Goal: Task Accomplishment & Management: Manage account settings

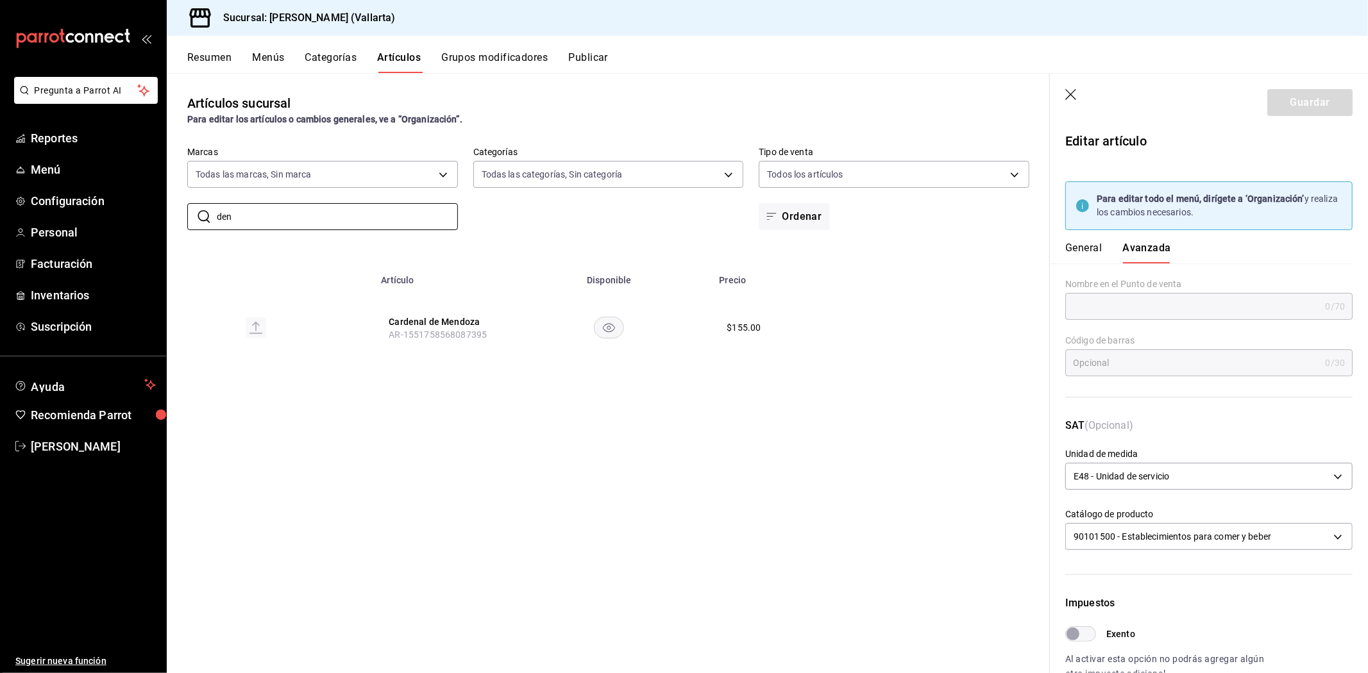
scroll to position [312, 0]
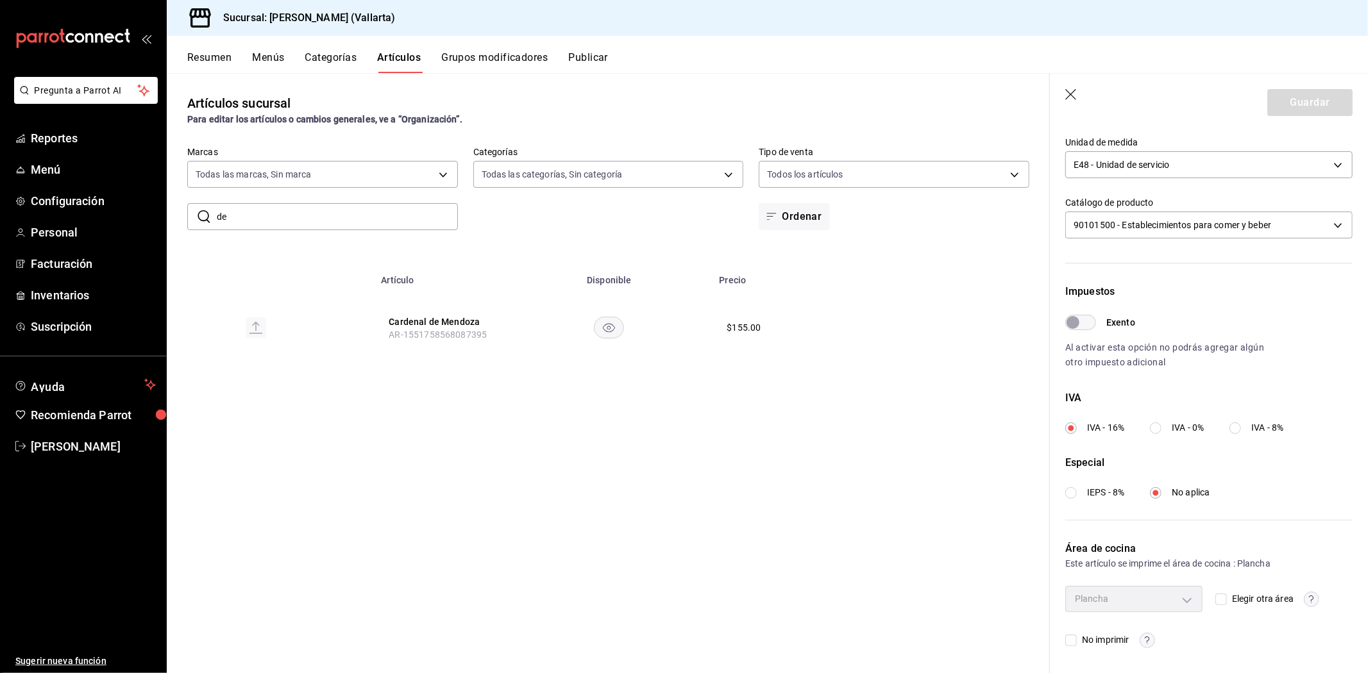
type input "d"
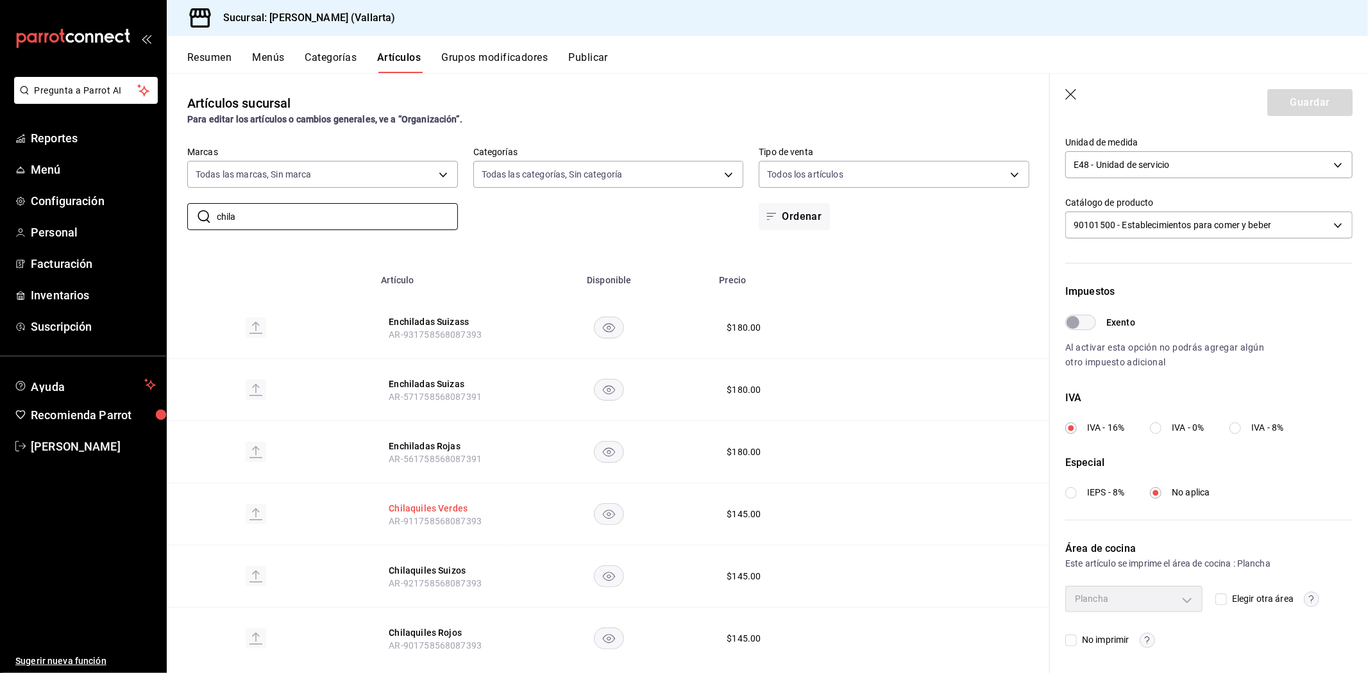
type input "chila"
click at [439, 505] on button "Chilaquiles Verdes" at bounding box center [440, 508] width 103 height 13
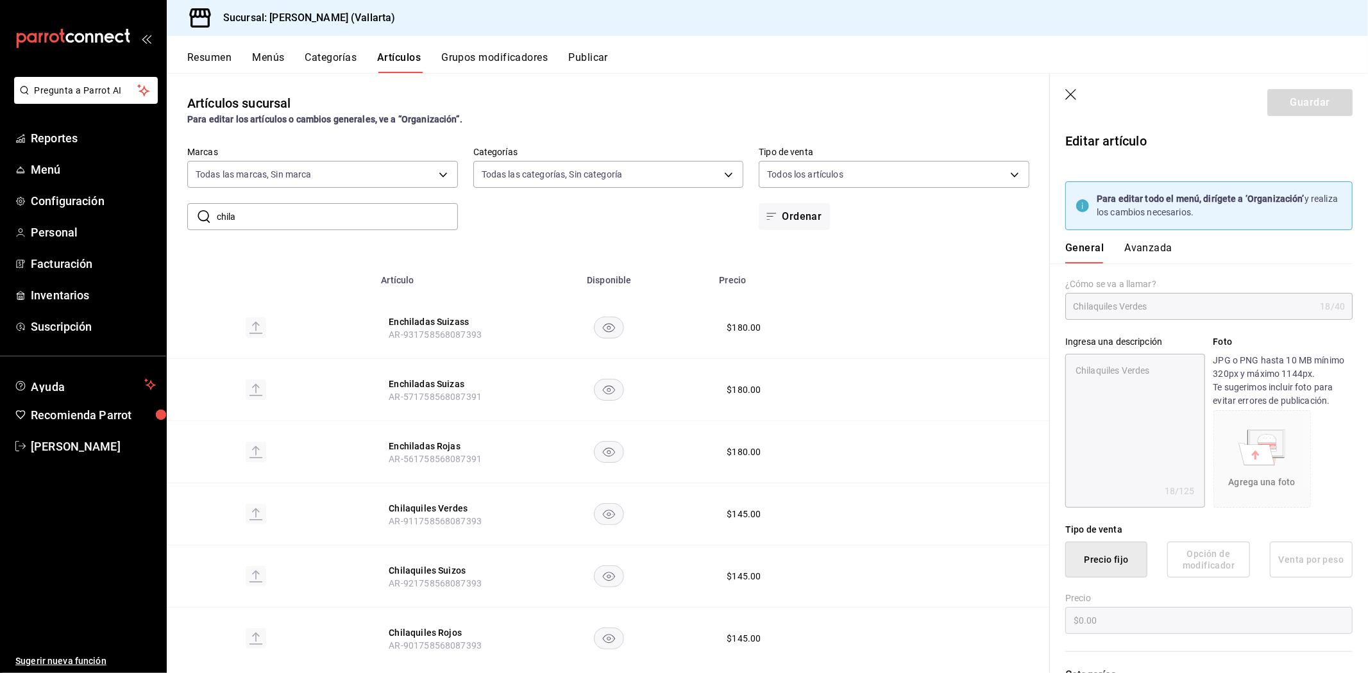
type textarea "x"
type input "$145.00"
type input "E48"
type input "90101500"
radio input "true"
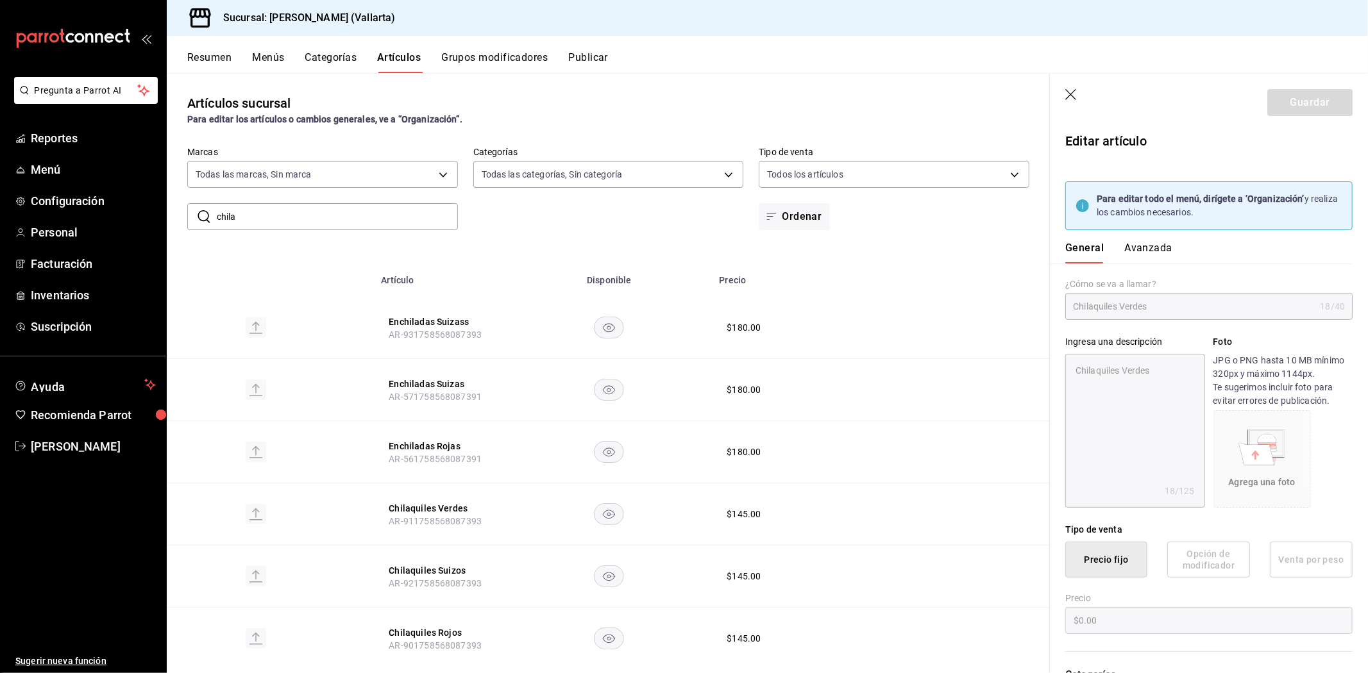
radio input "true"
type input "fde6572f-3937-4d15-9efc-70fe81d417dd"
click at [1163, 254] on button "Avanzada" at bounding box center [1148, 253] width 48 height 22
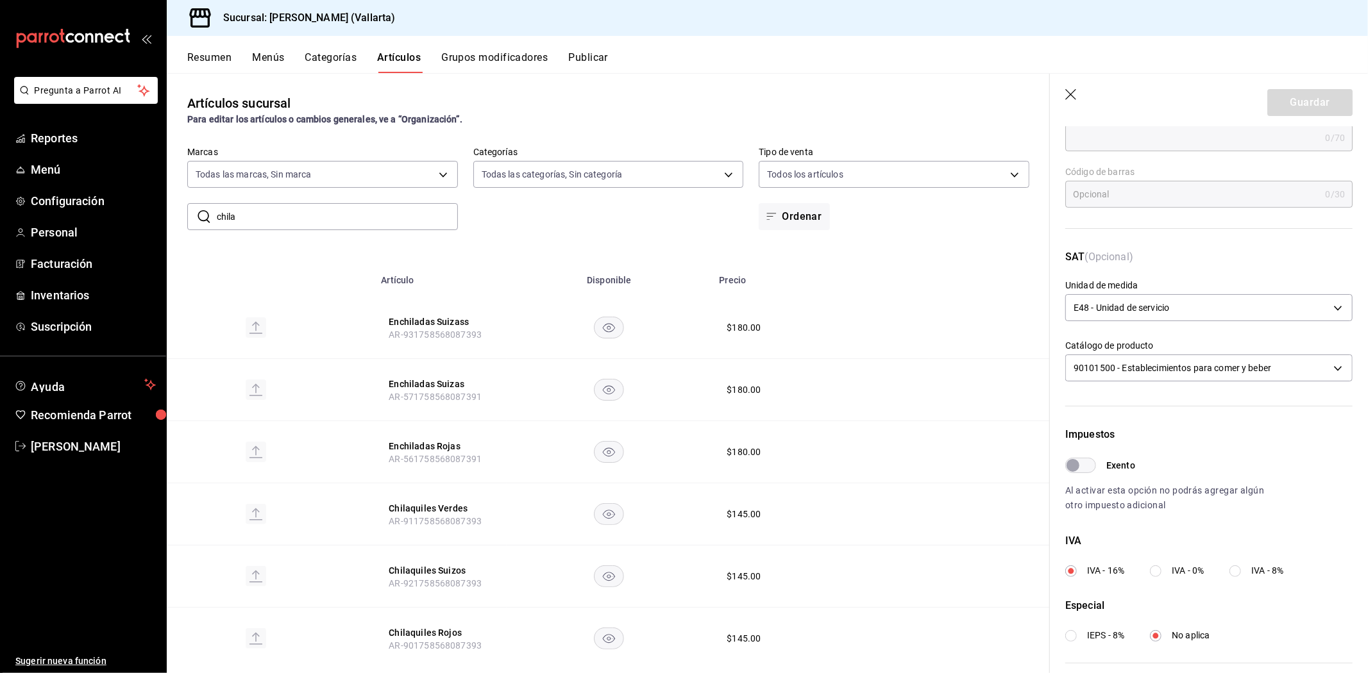
scroll to position [312, 0]
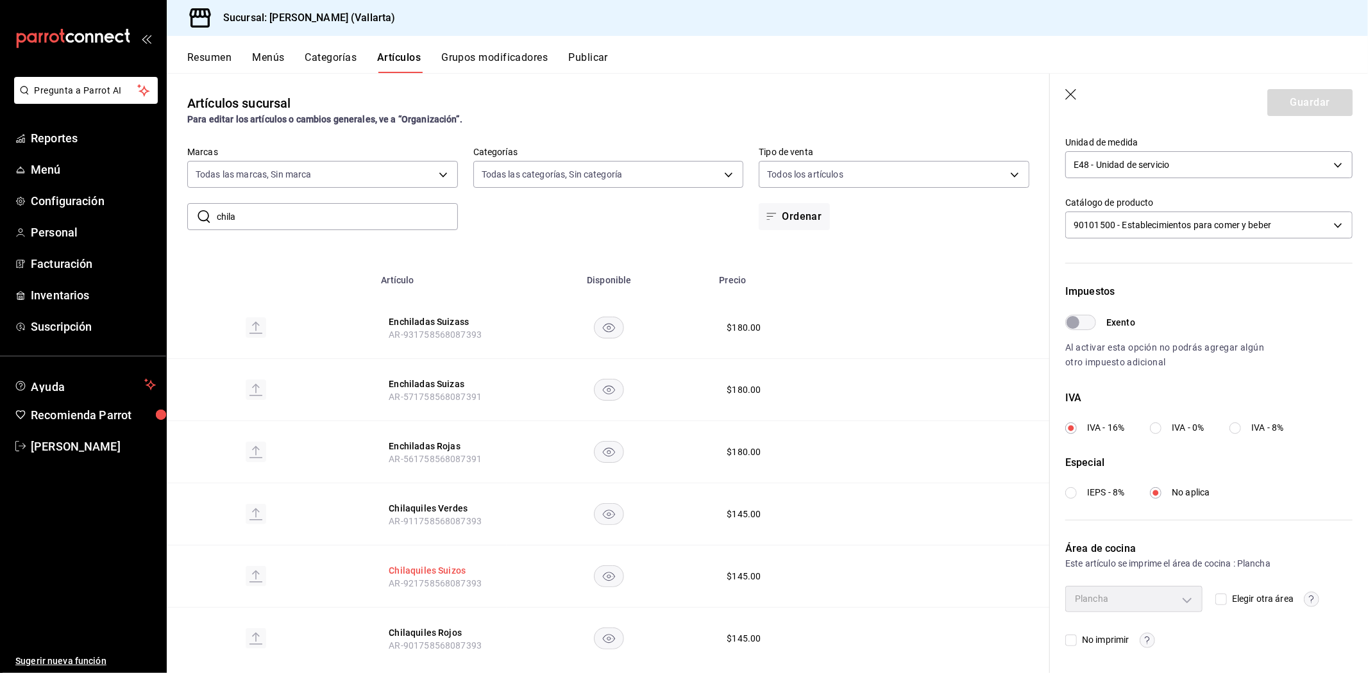
click at [422, 575] on button "Chilaquiles Suizos" at bounding box center [440, 570] width 103 height 13
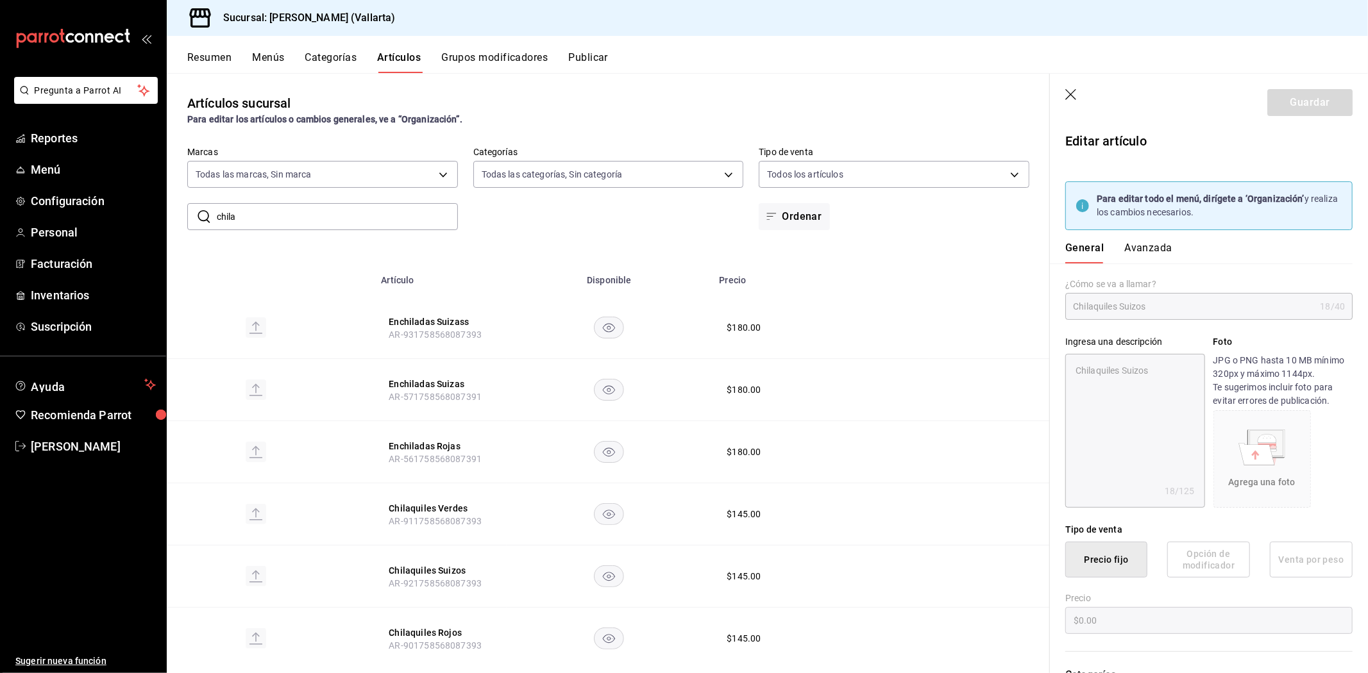
type textarea "x"
type input "$145.00"
click at [1164, 246] on button "Avanzada" at bounding box center [1148, 253] width 48 height 22
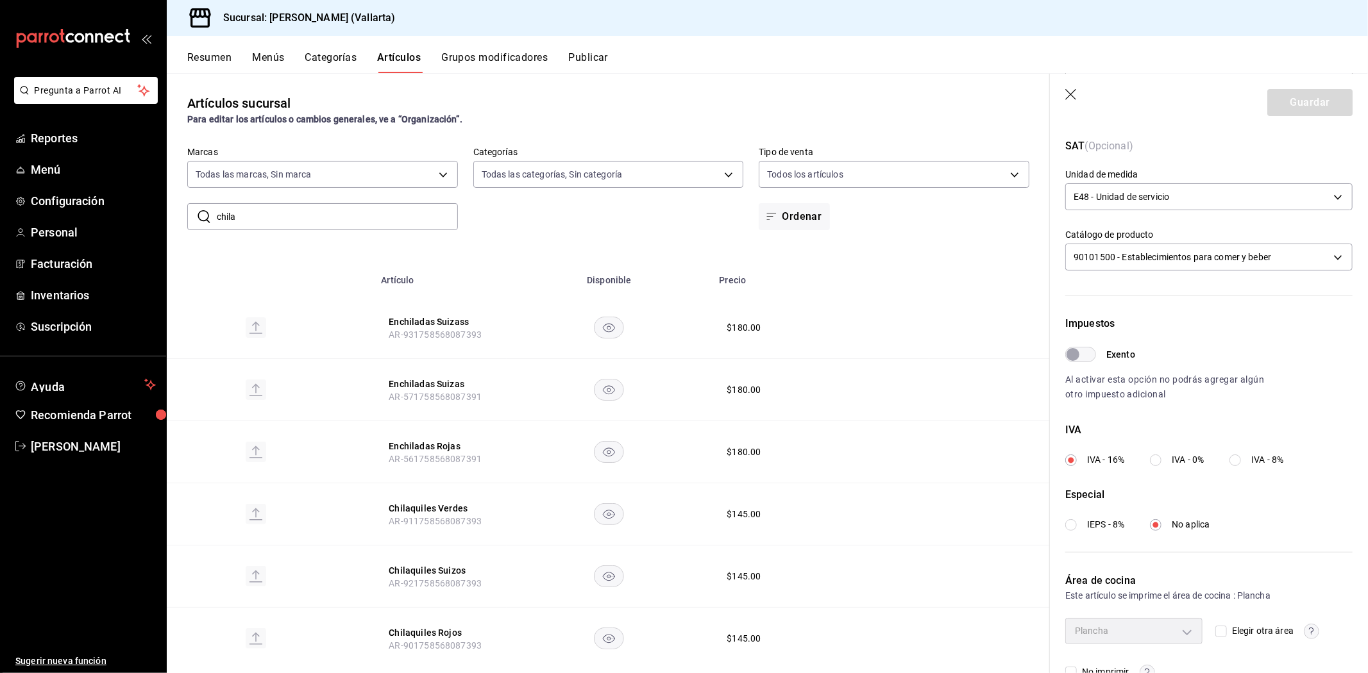
scroll to position [312, 0]
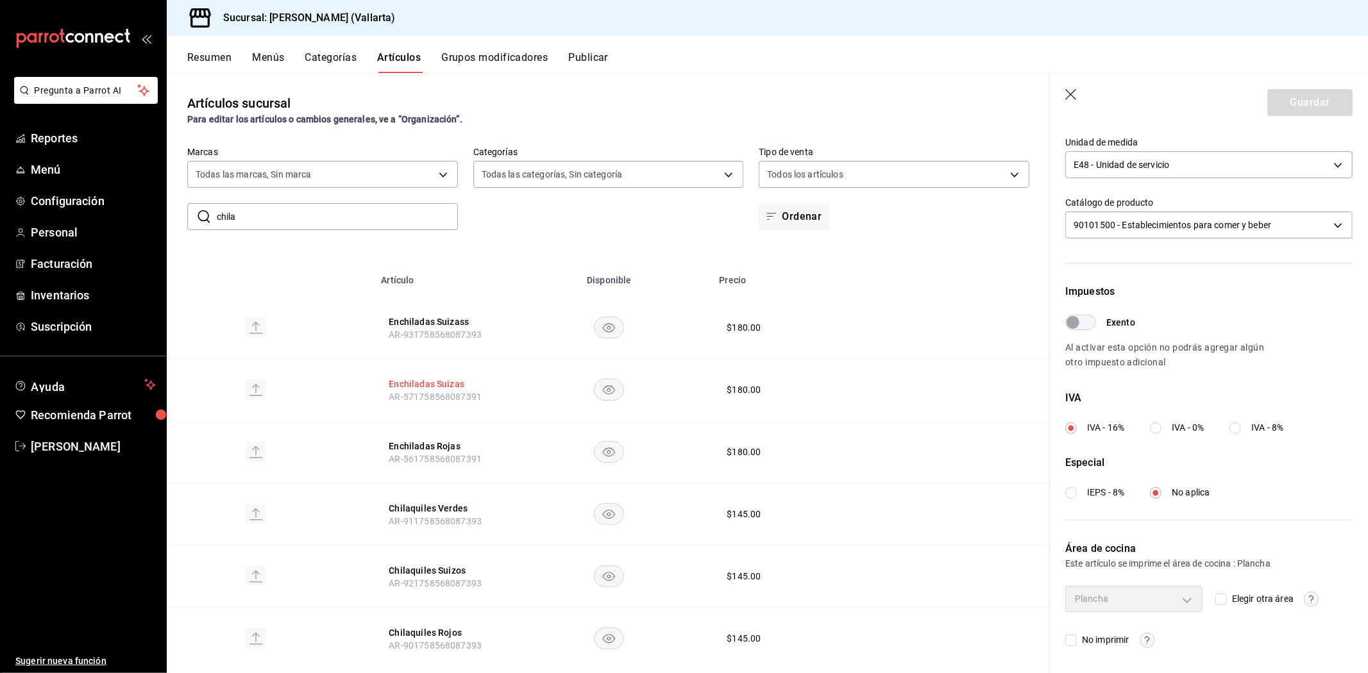
click at [444, 383] on button "Enchiladas Suizas" at bounding box center [440, 384] width 103 height 13
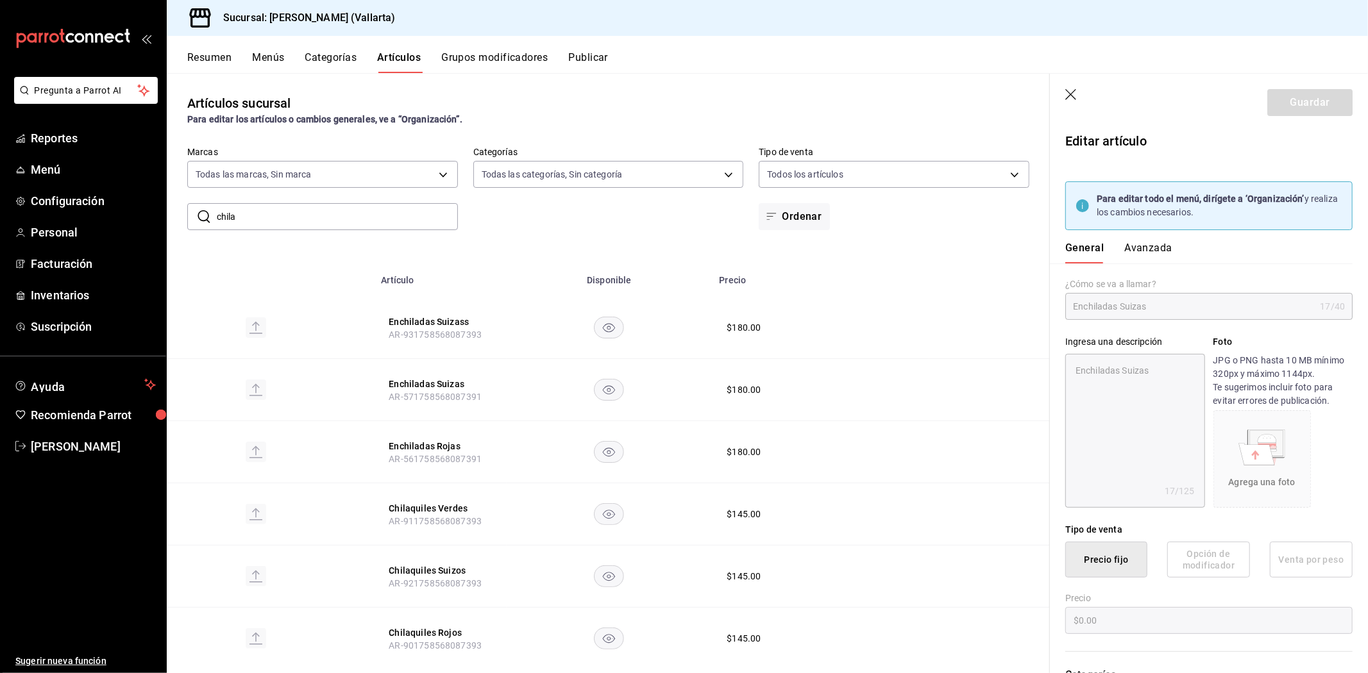
type textarea "x"
type input "$180.00"
type input "E48"
type input "90101500"
radio input "true"
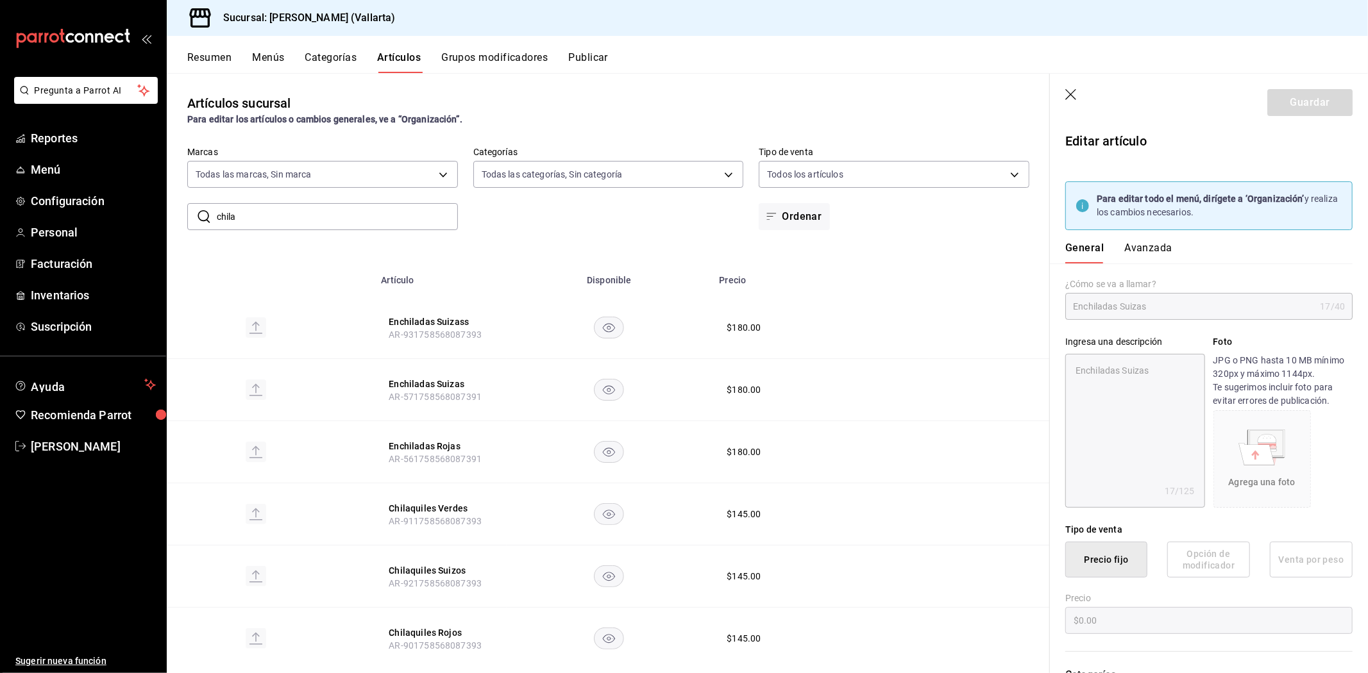
radio input "true"
type input "fde6572f-3937-4d15-9efc-70fe81d417dd"
click at [1149, 244] on button "Avanzada" at bounding box center [1148, 253] width 48 height 22
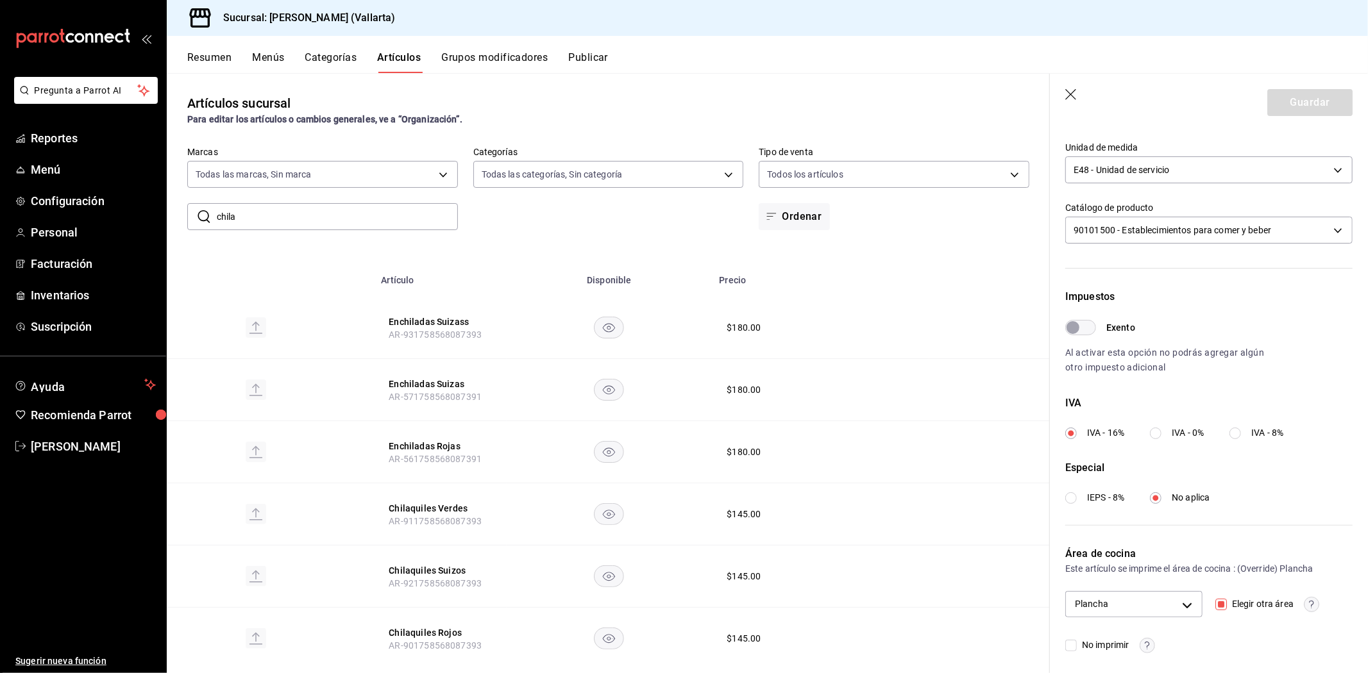
scroll to position [312, 0]
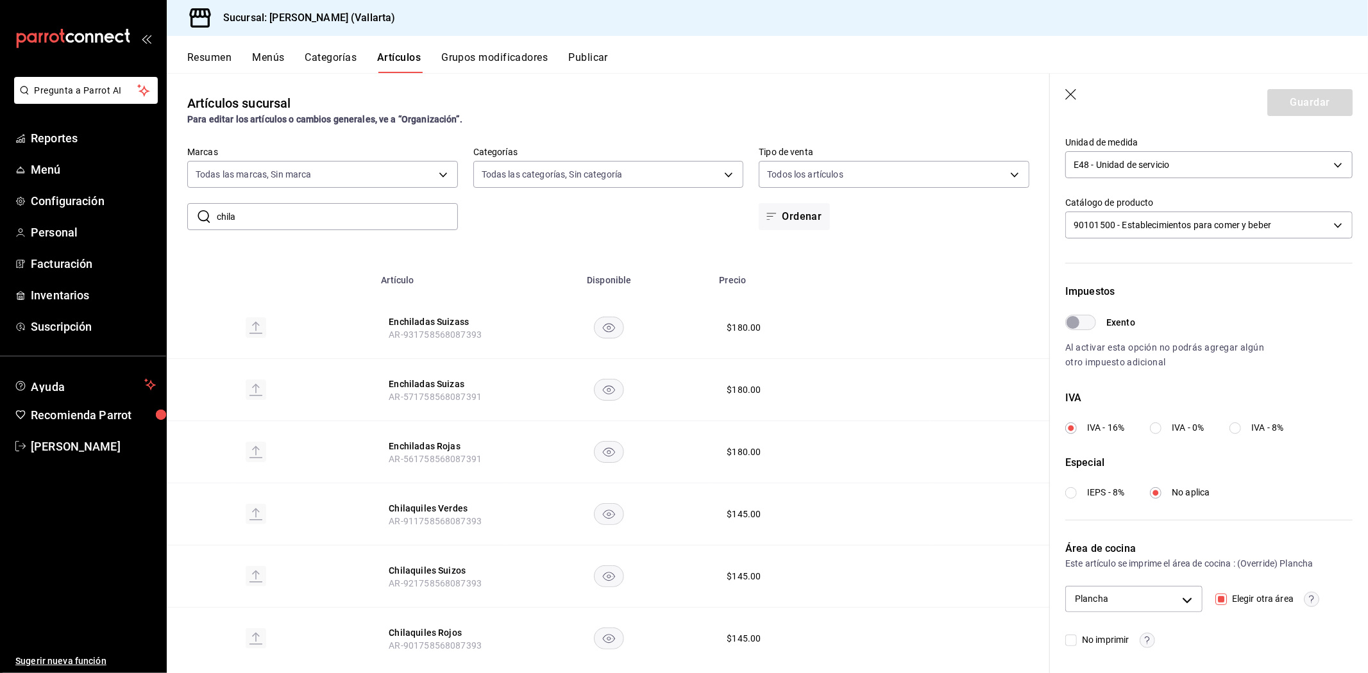
click at [1215, 598] on input "Elegir otra área" at bounding box center [1221, 600] width 12 height 12
checkbox input "false"
type input "05b56720-ac53-4f1d-a023-24443b3cfeb0"
click at [1215, 598] on input "Elegir otra área" at bounding box center [1221, 600] width 12 height 12
checkbox input "true"
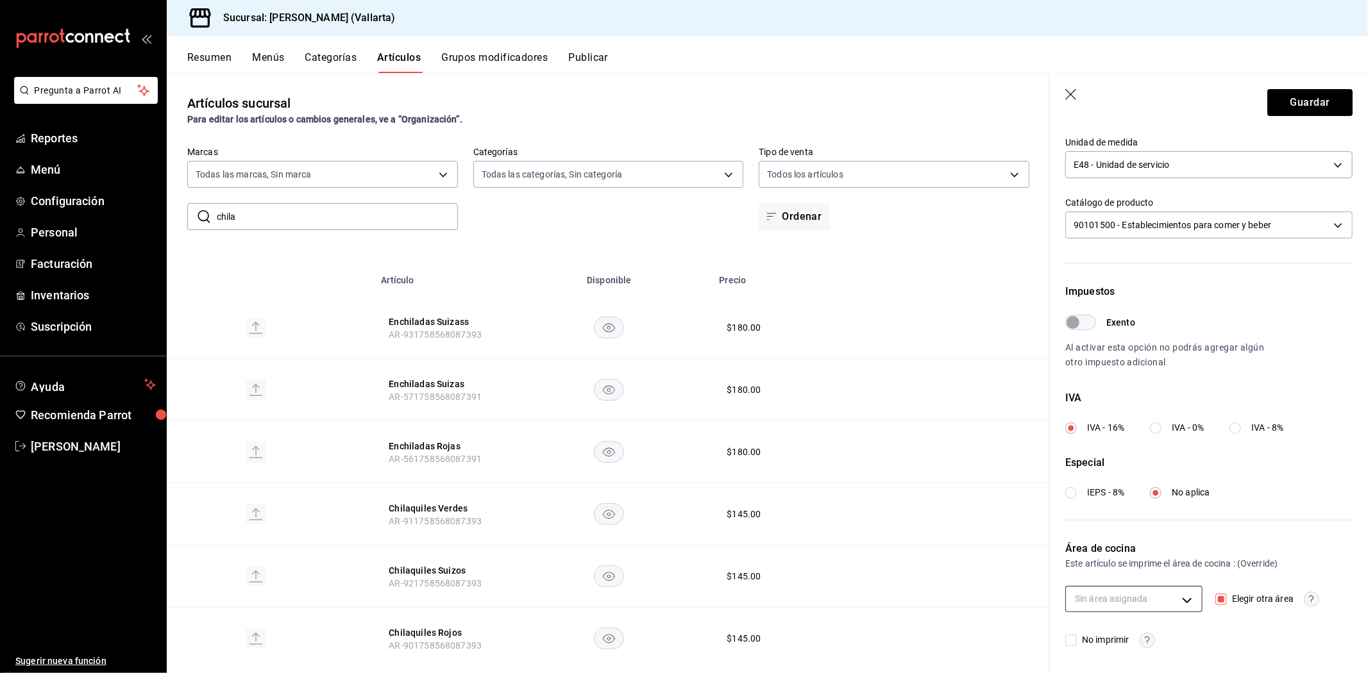
click at [1178, 593] on body "Pregunta a Parrot AI Reportes Menú Configuración Personal Facturación Inventari…" at bounding box center [684, 336] width 1368 height 673
click at [1130, 621] on span "Plancha" at bounding box center [1142, 627] width 89 height 13
type input "fde6572f-3937-4d15-9efc-70fe81d417dd"
checkbox input "true"
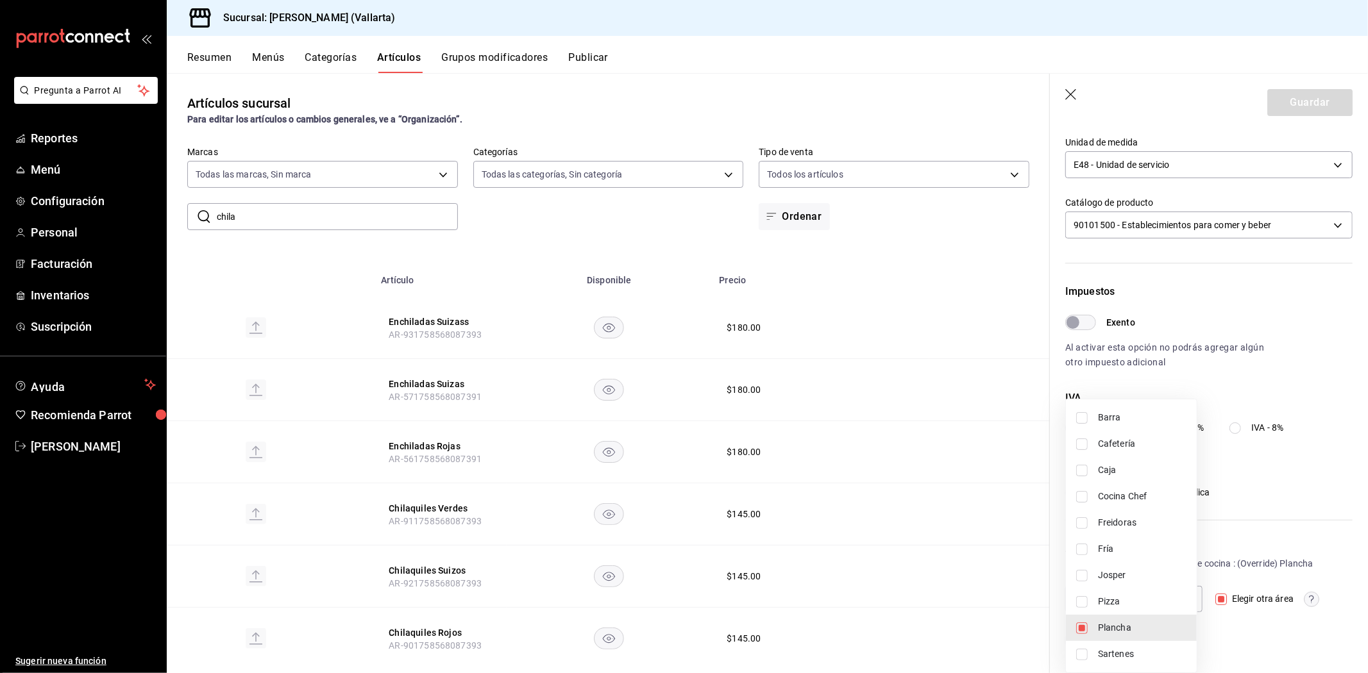
click at [1277, 103] on div at bounding box center [684, 336] width 1368 height 673
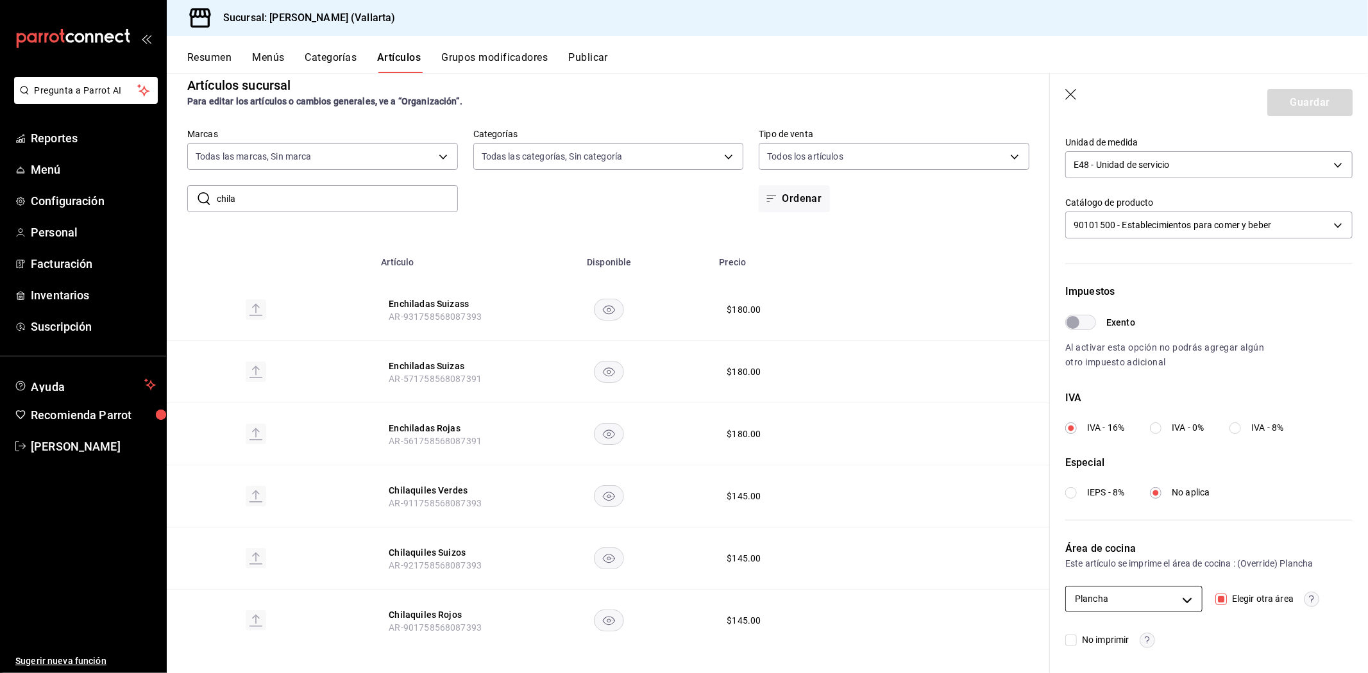
scroll to position [28, 0]
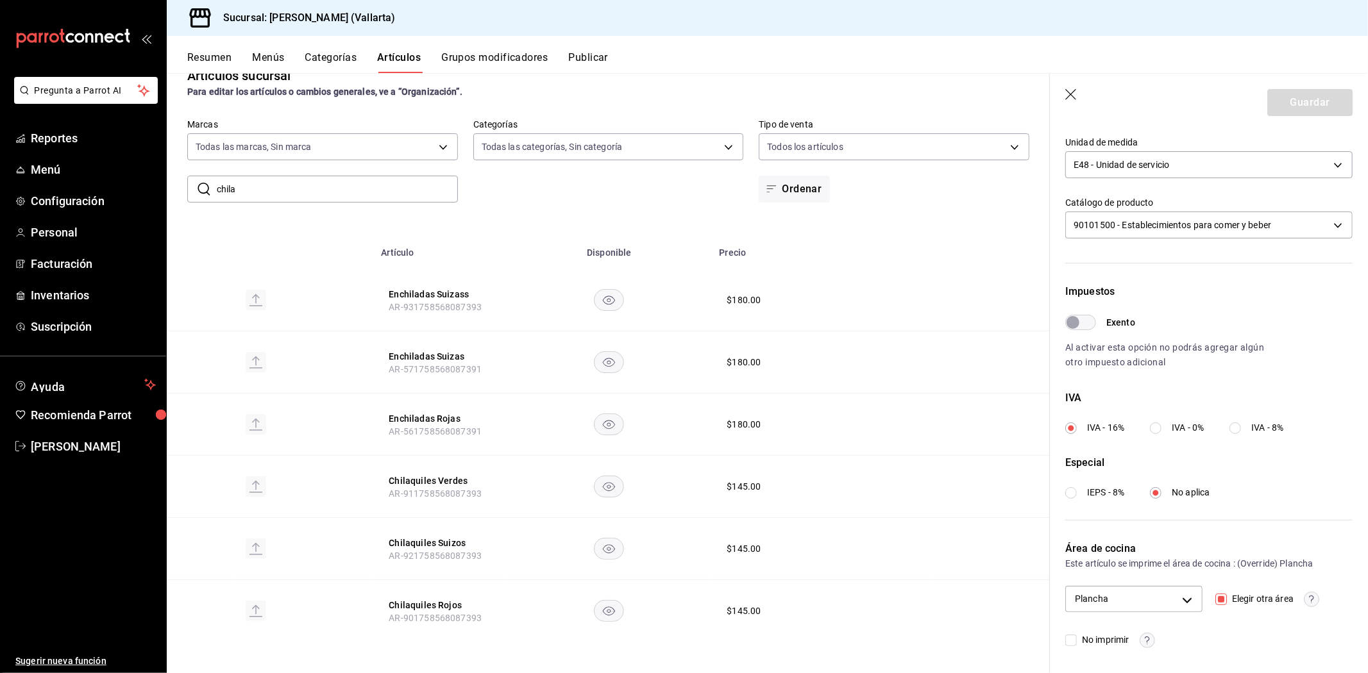
click at [781, 33] on div "Sucursal: [PERSON_NAME] (Vallarta)" at bounding box center [767, 18] width 1201 height 36
click at [75, 170] on span "Menú" at bounding box center [93, 169] width 125 height 17
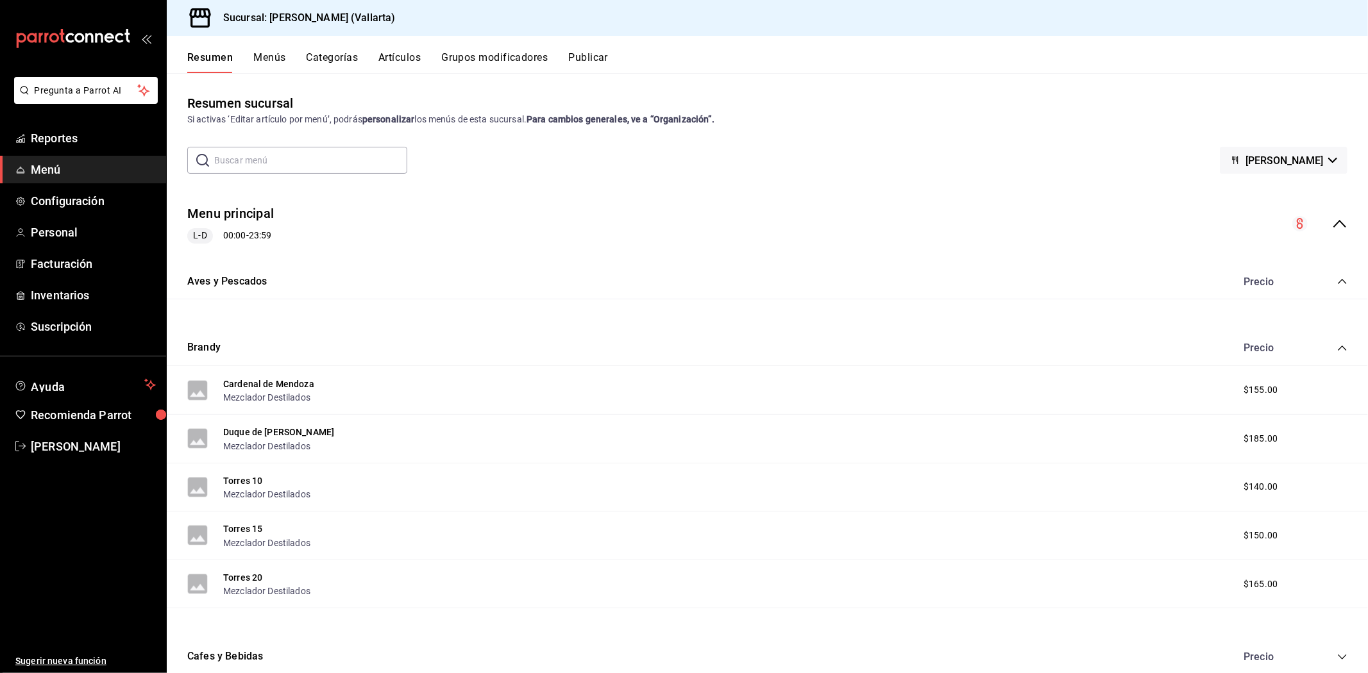
click at [269, 55] on button "Menús" at bounding box center [269, 62] width 32 height 22
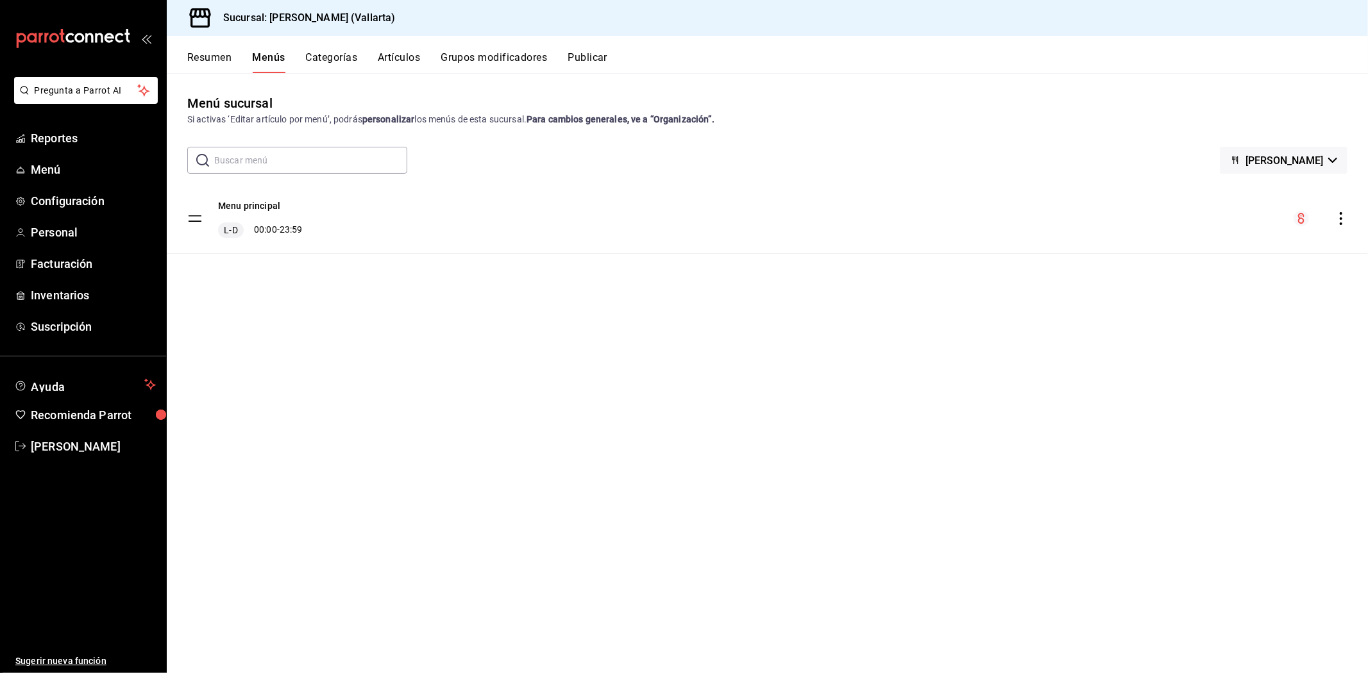
click at [1340, 220] on icon "actions" at bounding box center [1341, 218] width 13 height 13
drag, startPoint x: 982, startPoint y: 201, endPoint x: 974, endPoint y: 201, distance: 8.4
click at [979, 201] on div at bounding box center [684, 336] width 1368 height 673
click at [59, 176] on span "Menú" at bounding box center [93, 169] width 125 height 17
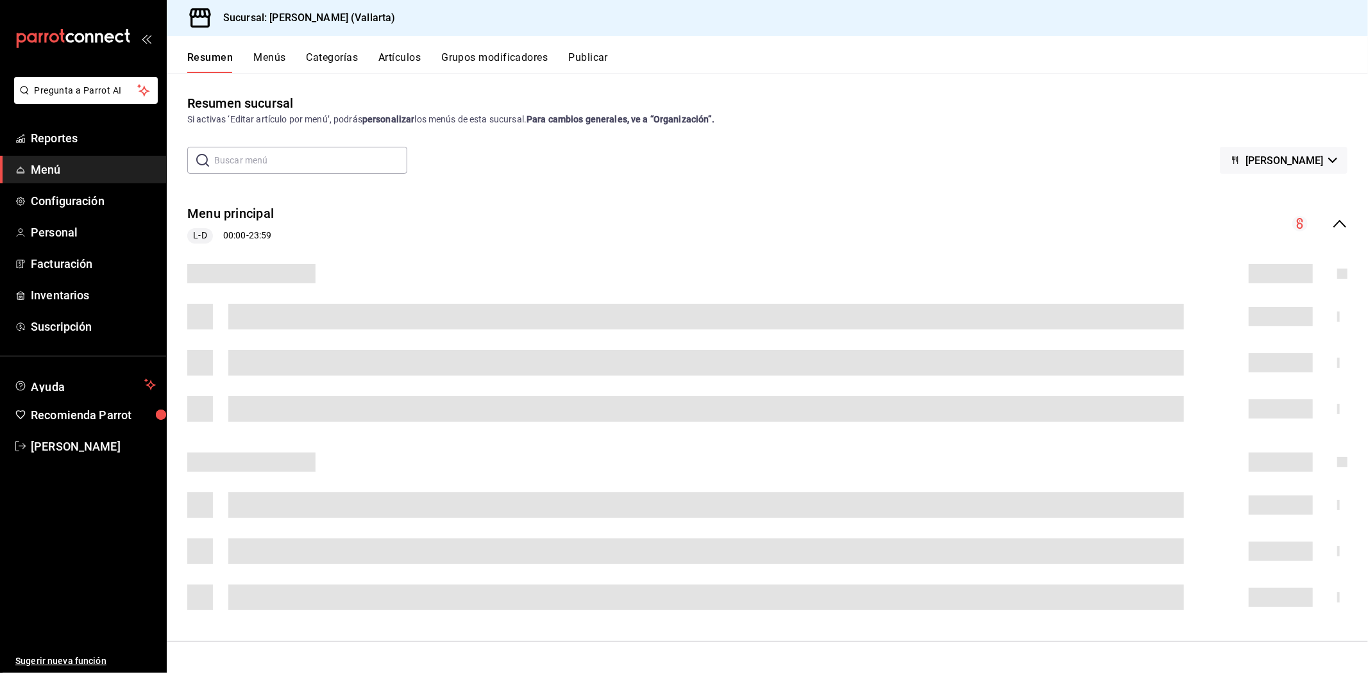
click at [395, 53] on button "Artículos" at bounding box center [399, 62] width 42 height 22
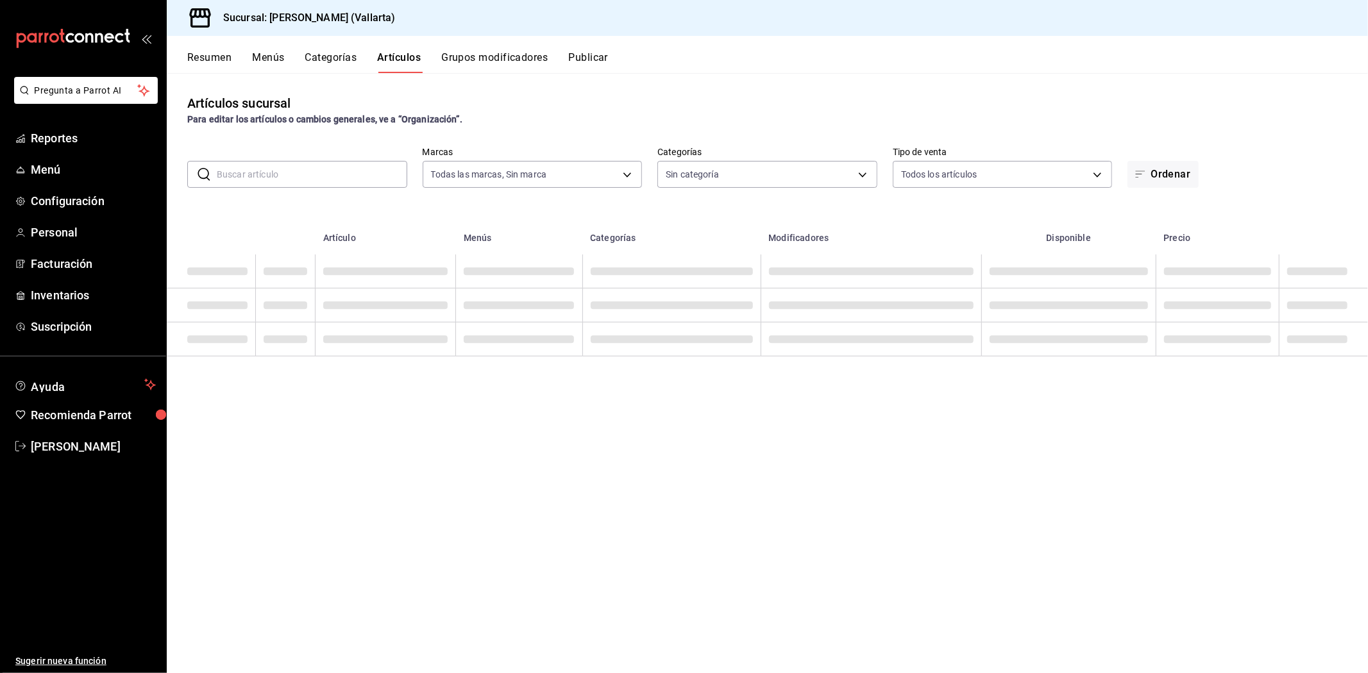
type input "dedade05-fd73-4fc1-b48a-98286d1a7cbf"
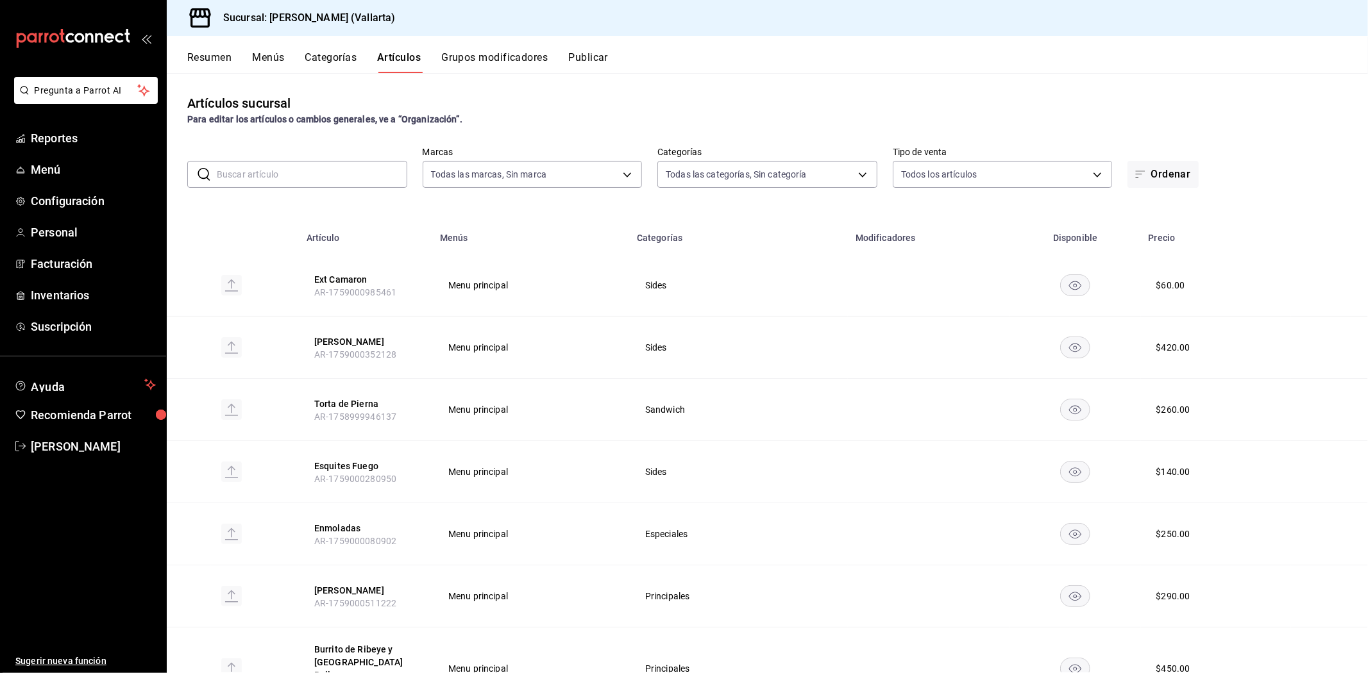
type input "ddeea584-b7b7-4c64-abd4-9dbe24413160,94bc3e91-bac1-4cab-af5d-7d085d9bac7d,85d50…"
click at [80, 305] on link "Inventarios" at bounding box center [83, 296] width 166 height 28
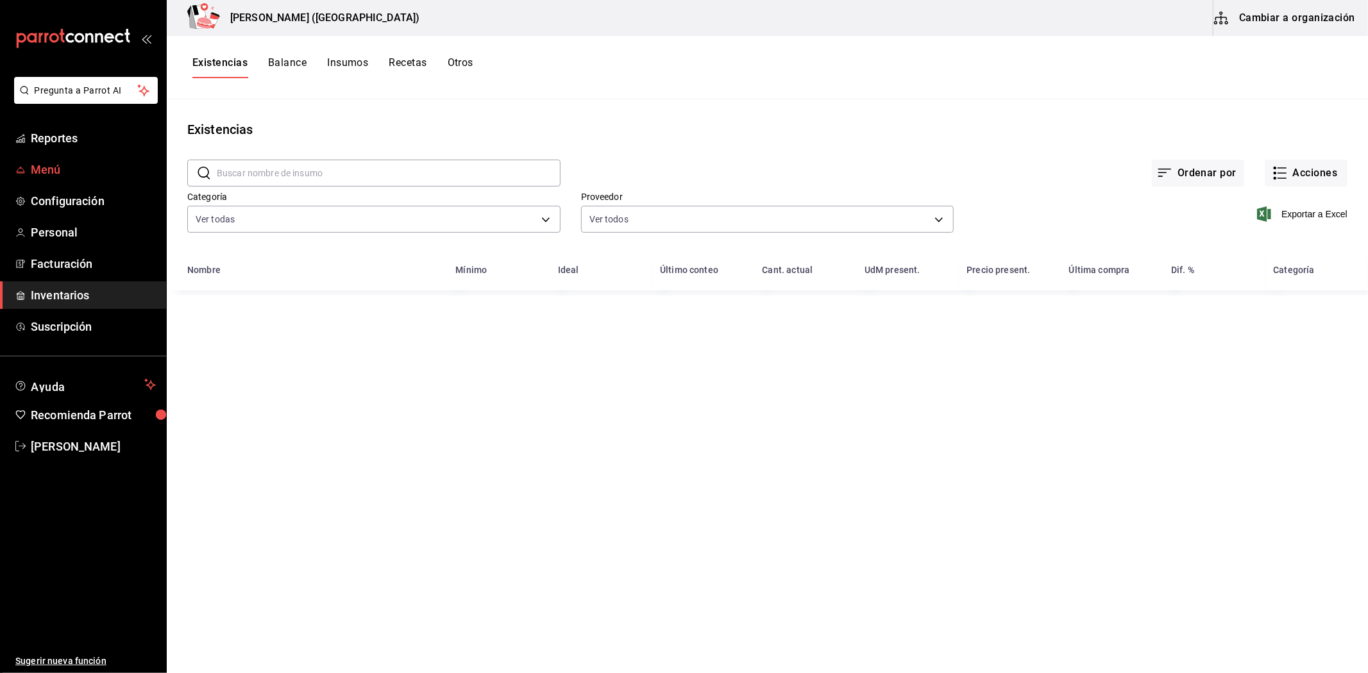
click at [58, 176] on span "Menú" at bounding box center [93, 169] width 125 height 17
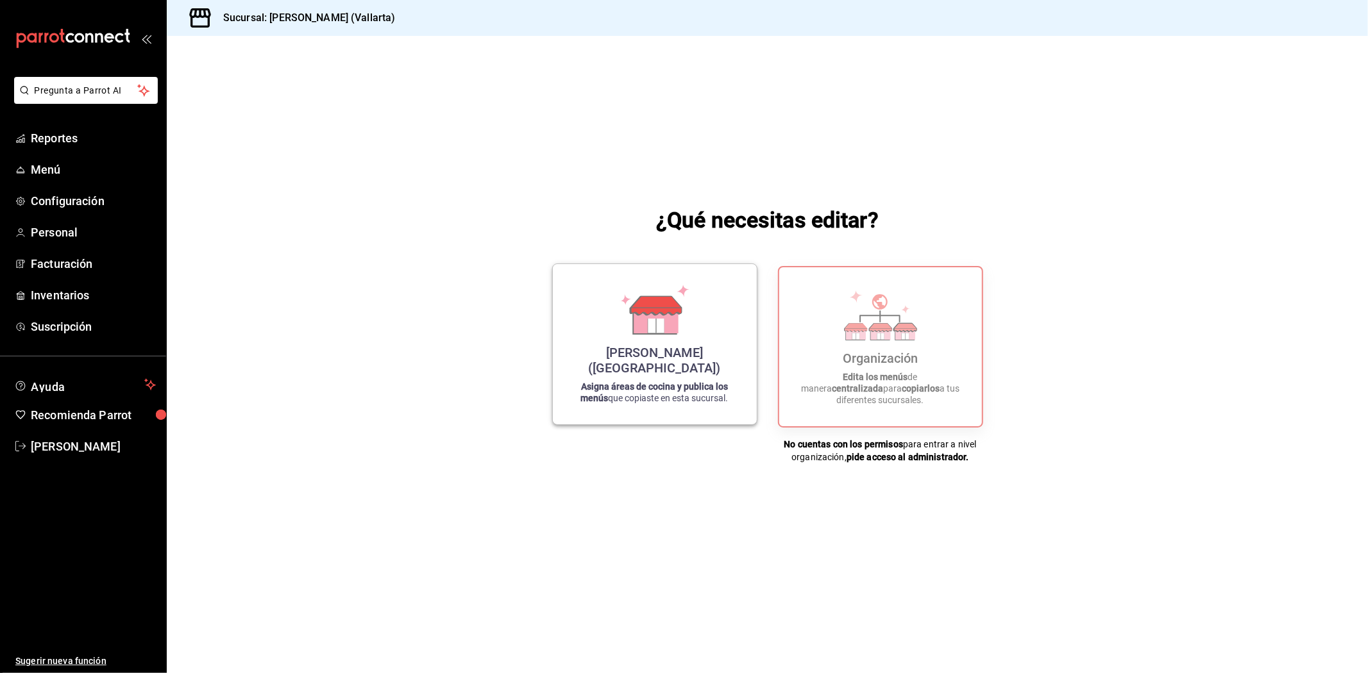
click at [665, 385] on strong "Asigna áreas de cocina y publica los menús" at bounding box center [655, 393] width 148 height 22
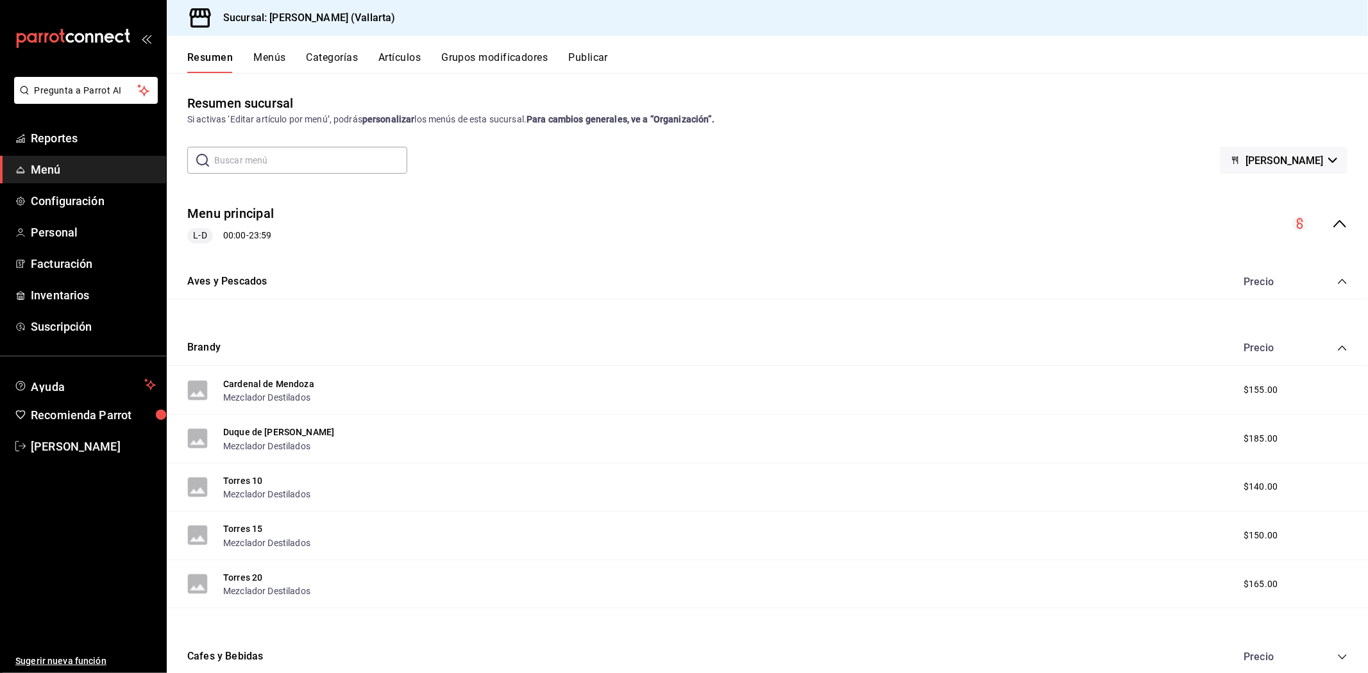
click at [277, 61] on button "Menús" at bounding box center [269, 62] width 32 height 22
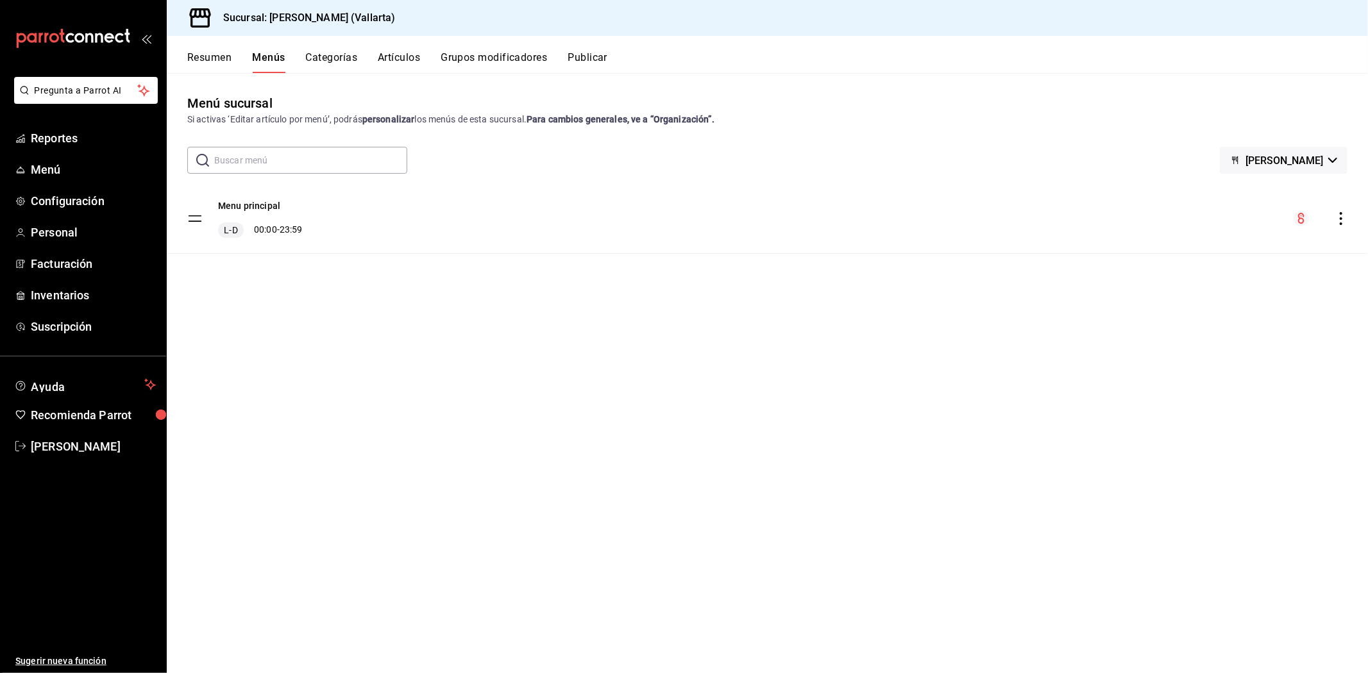
click at [1340, 216] on icon "actions" at bounding box center [1341, 218] width 13 height 13
click at [1260, 300] on div at bounding box center [684, 336] width 1368 height 673
click at [65, 239] on span "Personal" at bounding box center [93, 232] width 125 height 17
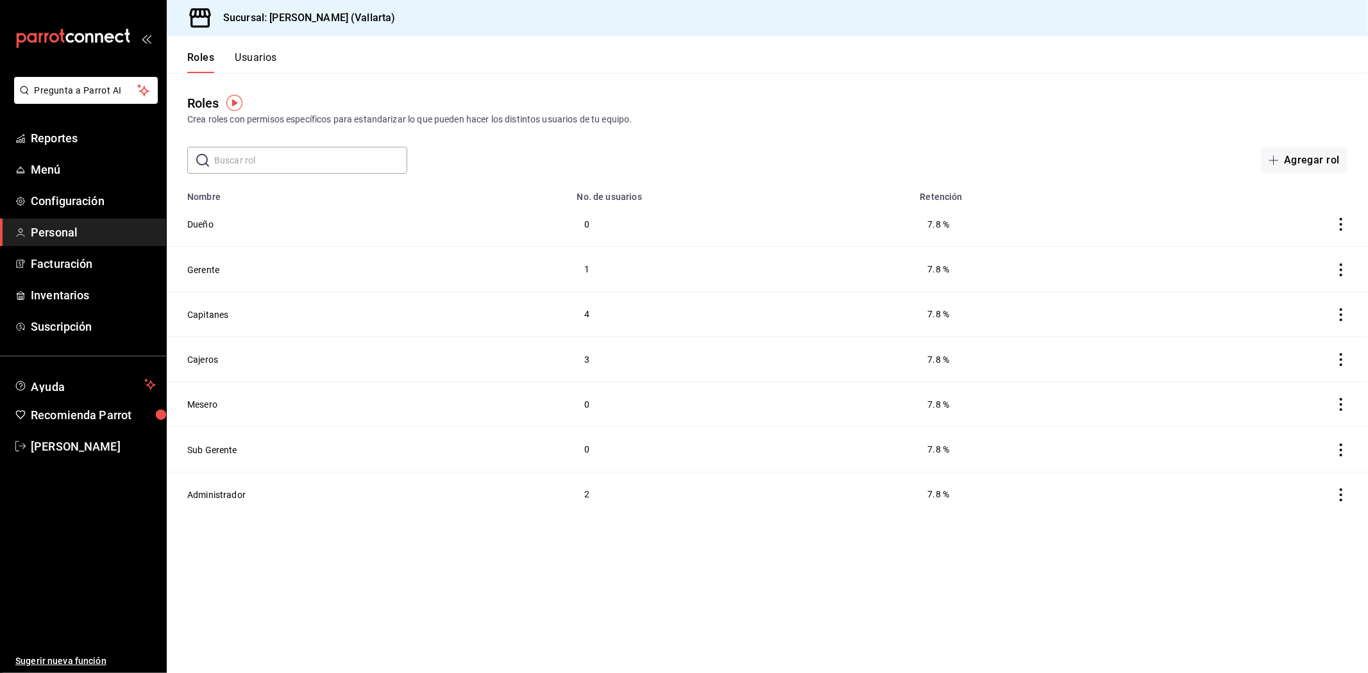
click at [260, 58] on button "Usuarios" at bounding box center [256, 62] width 42 height 22
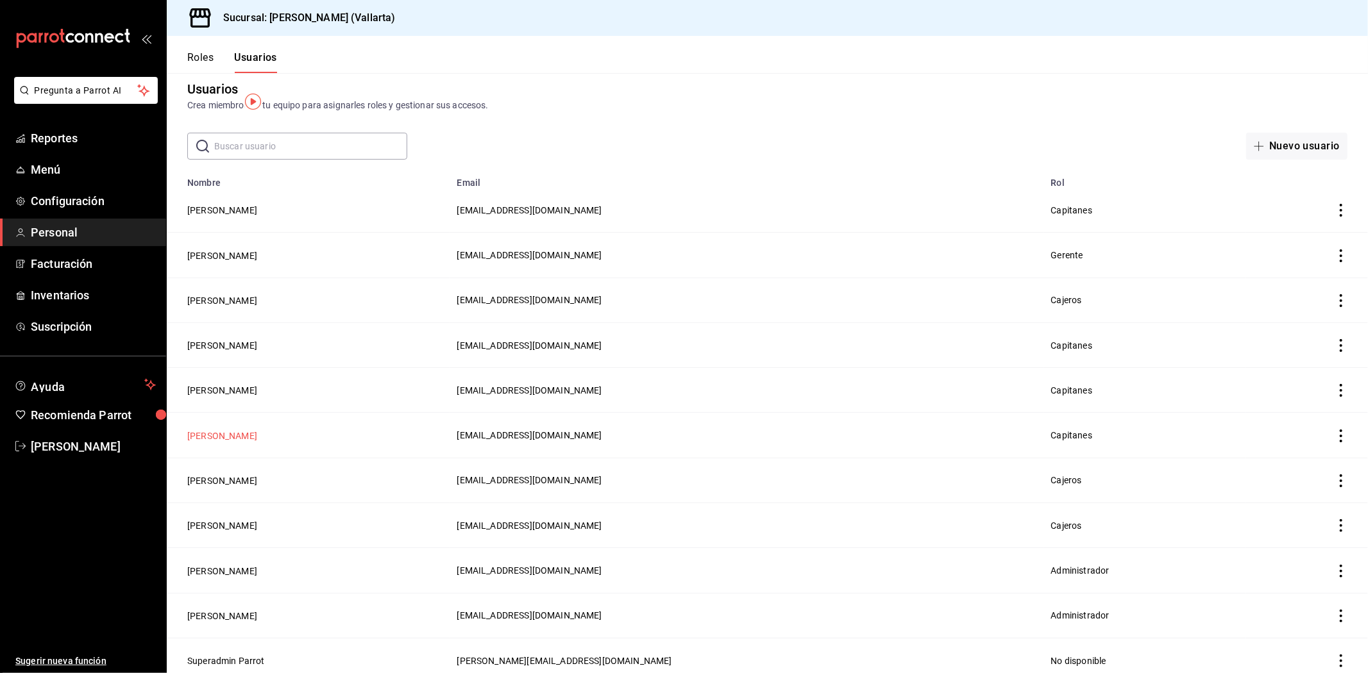
scroll to position [21, 0]
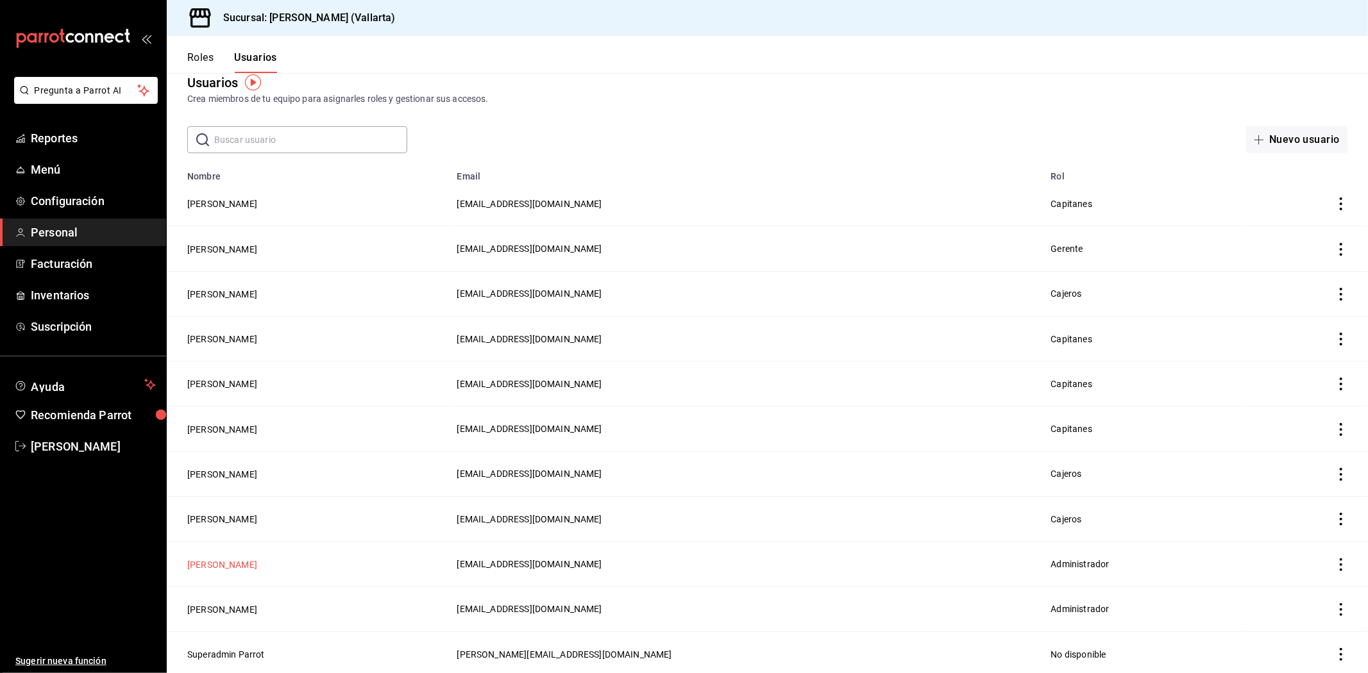
click at [242, 562] on button "[PERSON_NAME]" at bounding box center [222, 565] width 70 height 13
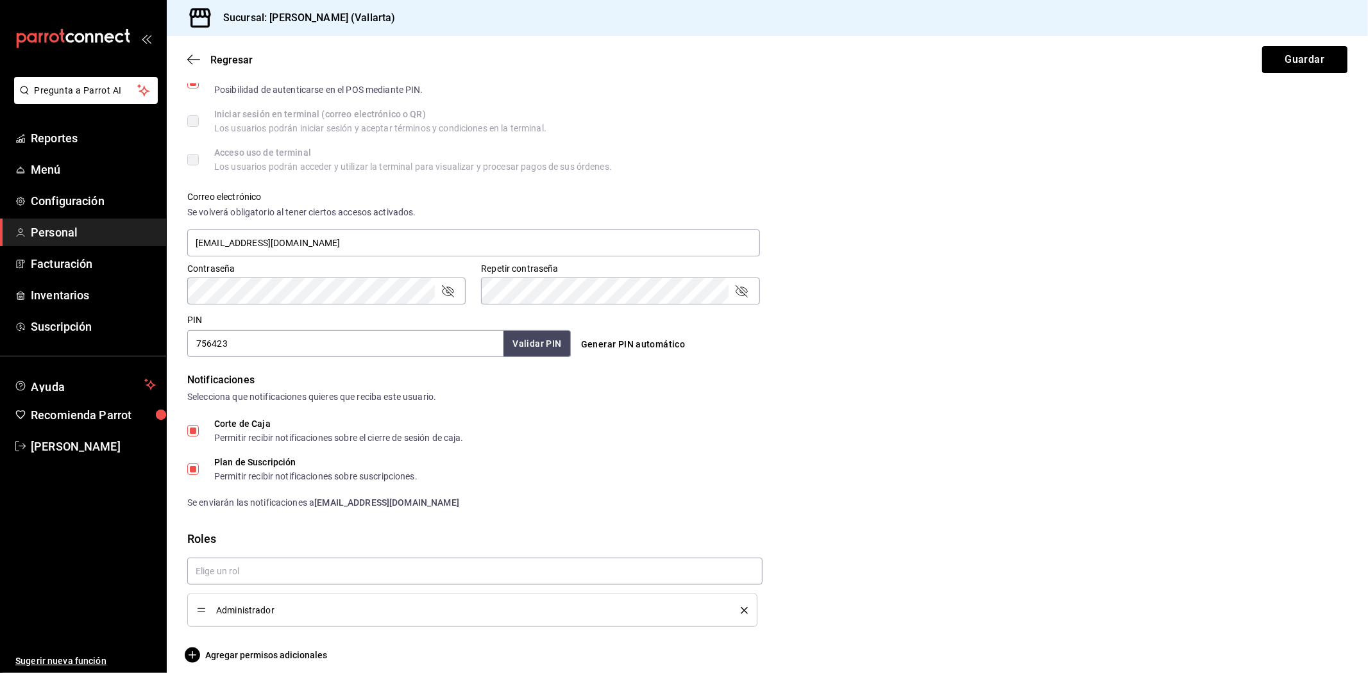
scroll to position [383, 0]
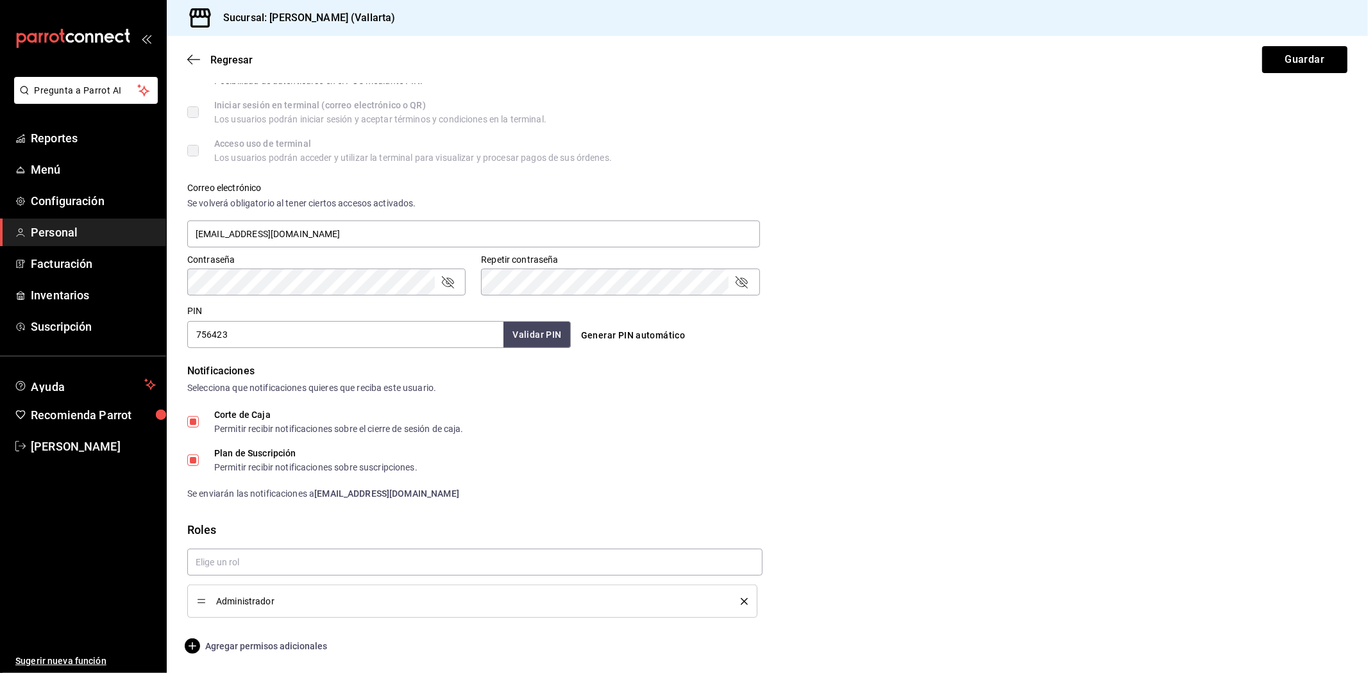
click at [257, 640] on span "Agregar permisos adicionales" at bounding box center [257, 646] width 140 height 15
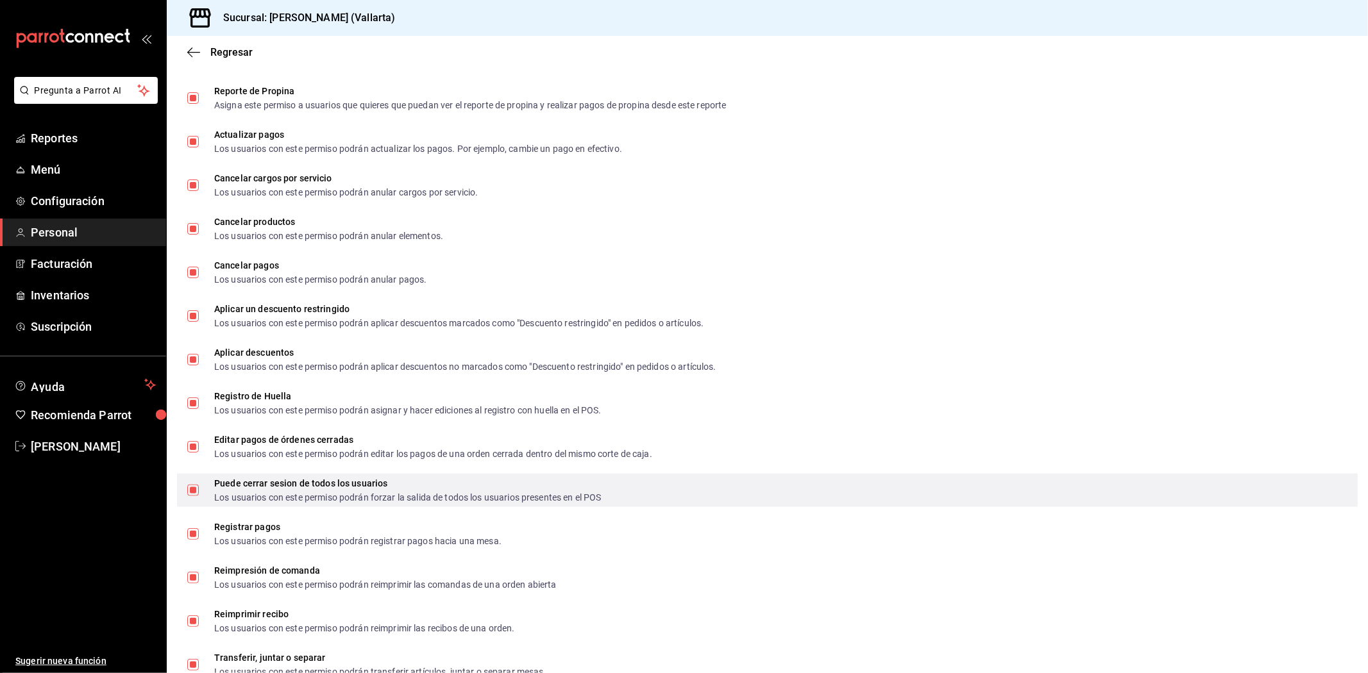
scroll to position [1521, 0]
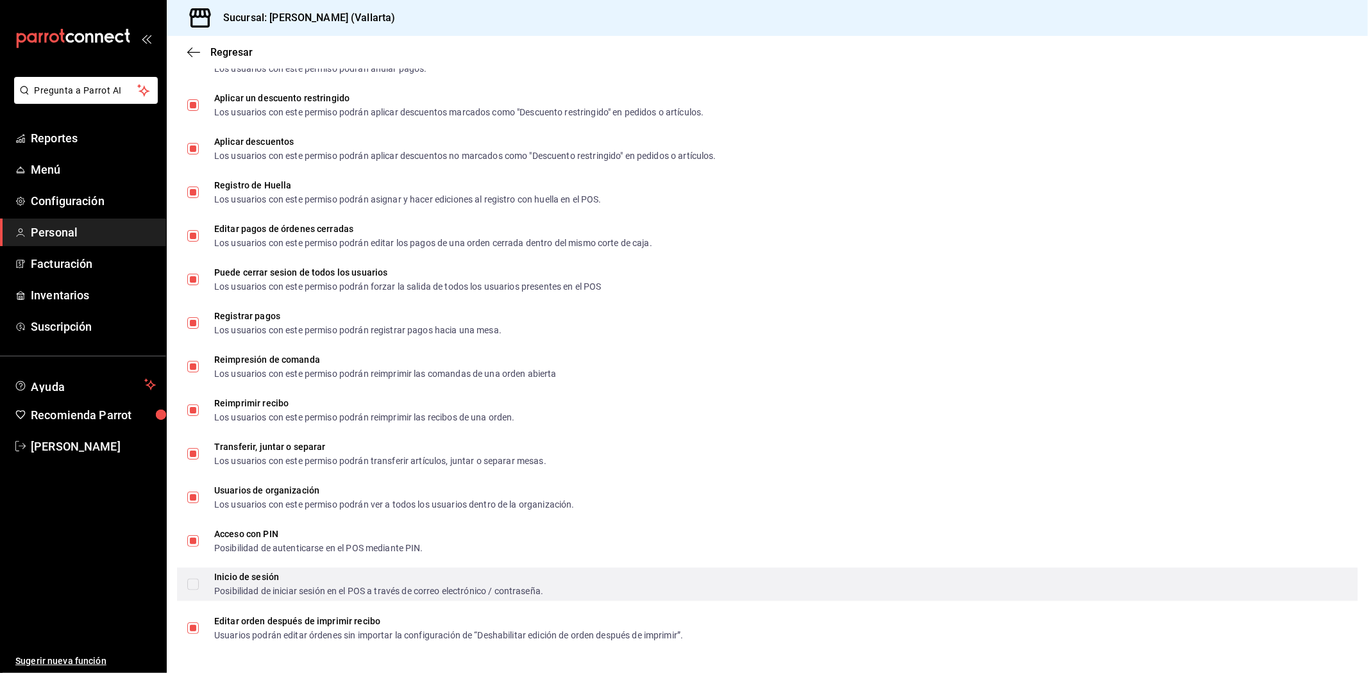
click at [194, 580] on input "Inicio de sesión Posibilidad de iniciar sesión en el POS a través de correo ele…" at bounding box center [193, 585] width 12 height 12
checkbox input "true"
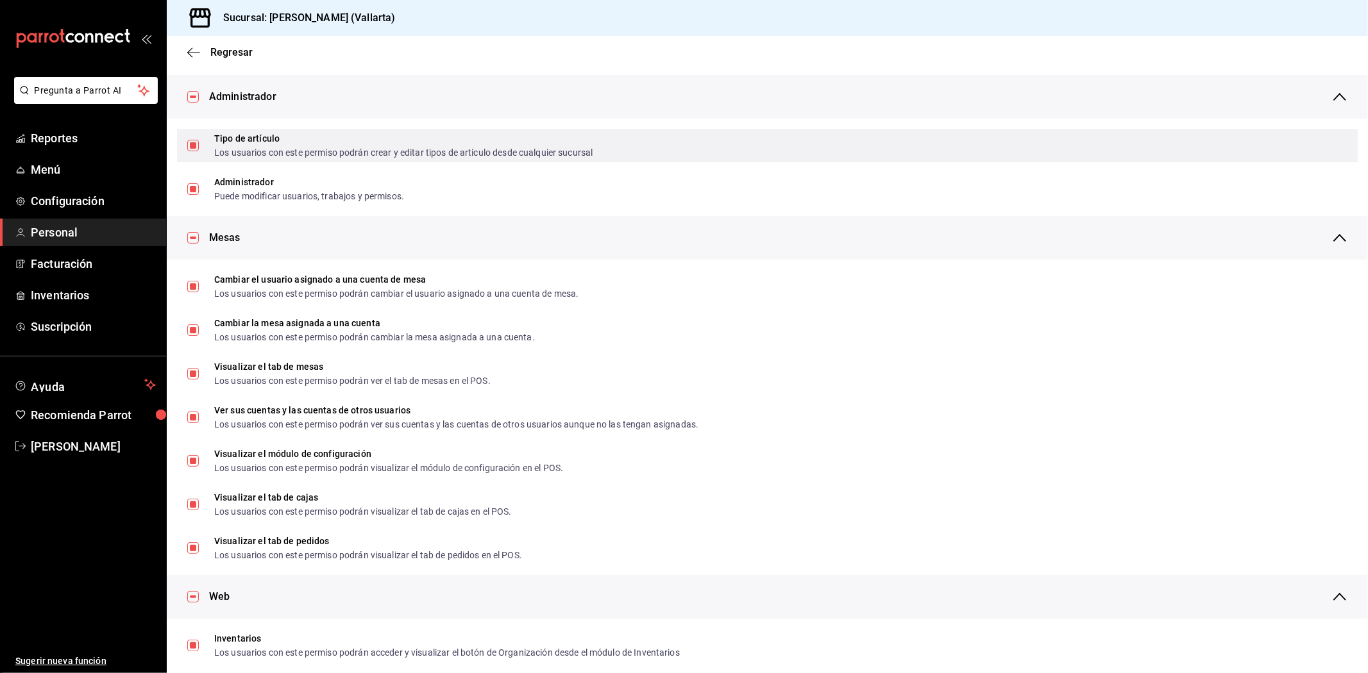
scroll to position [0, 0]
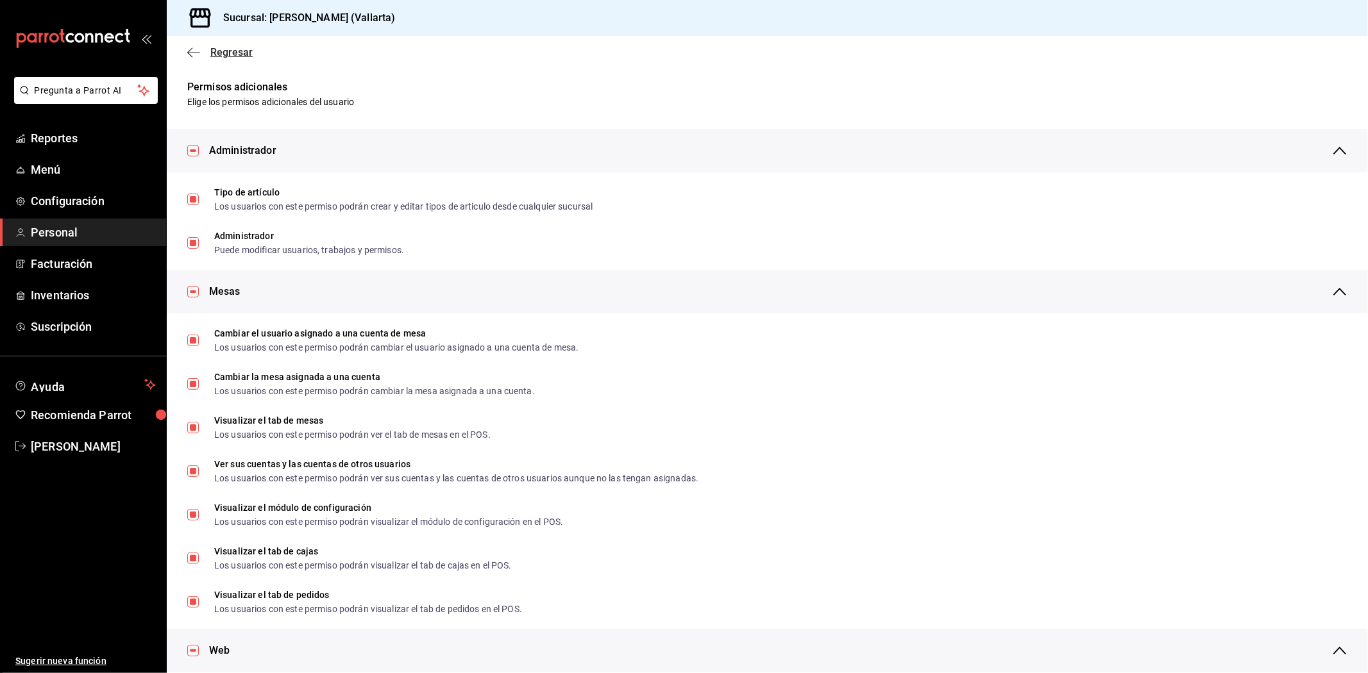
click at [195, 50] on icon "button" at bounding box center [193, 53] width 13 height 12
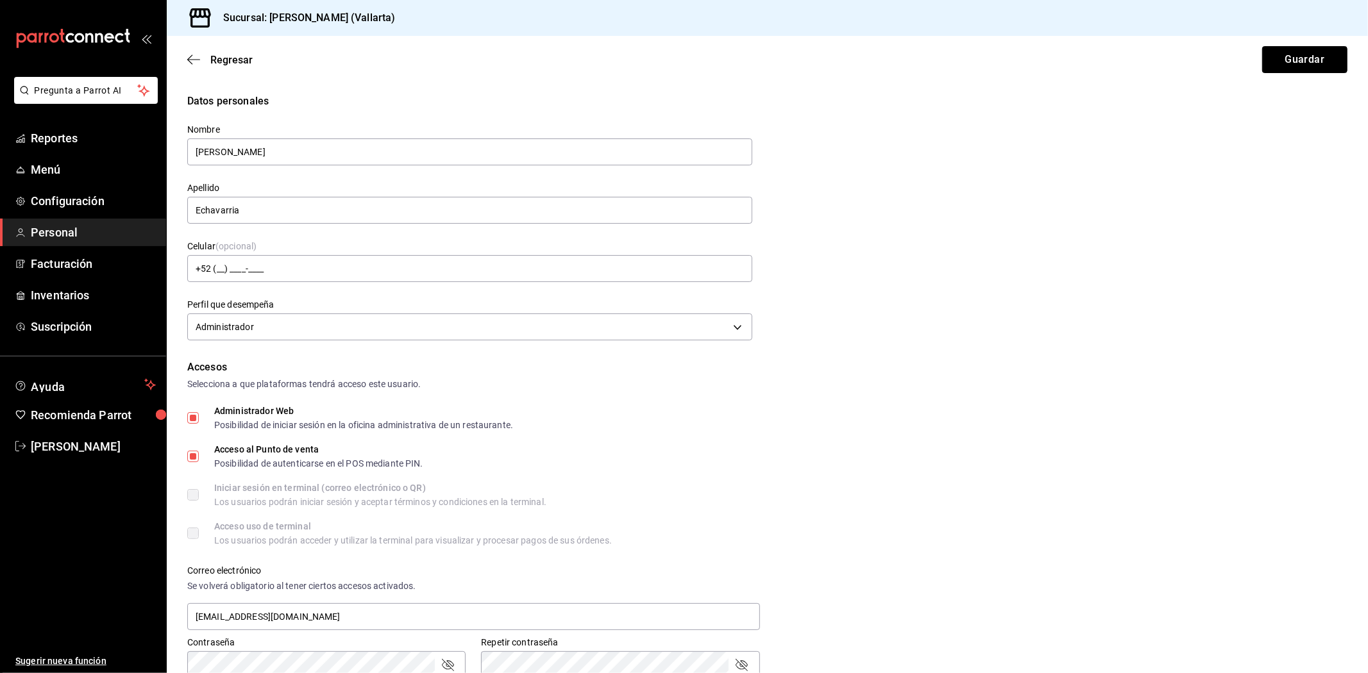
click at [1309, 53] on button "Guardar" at bounding box center [1304, 59] width 85 height 27
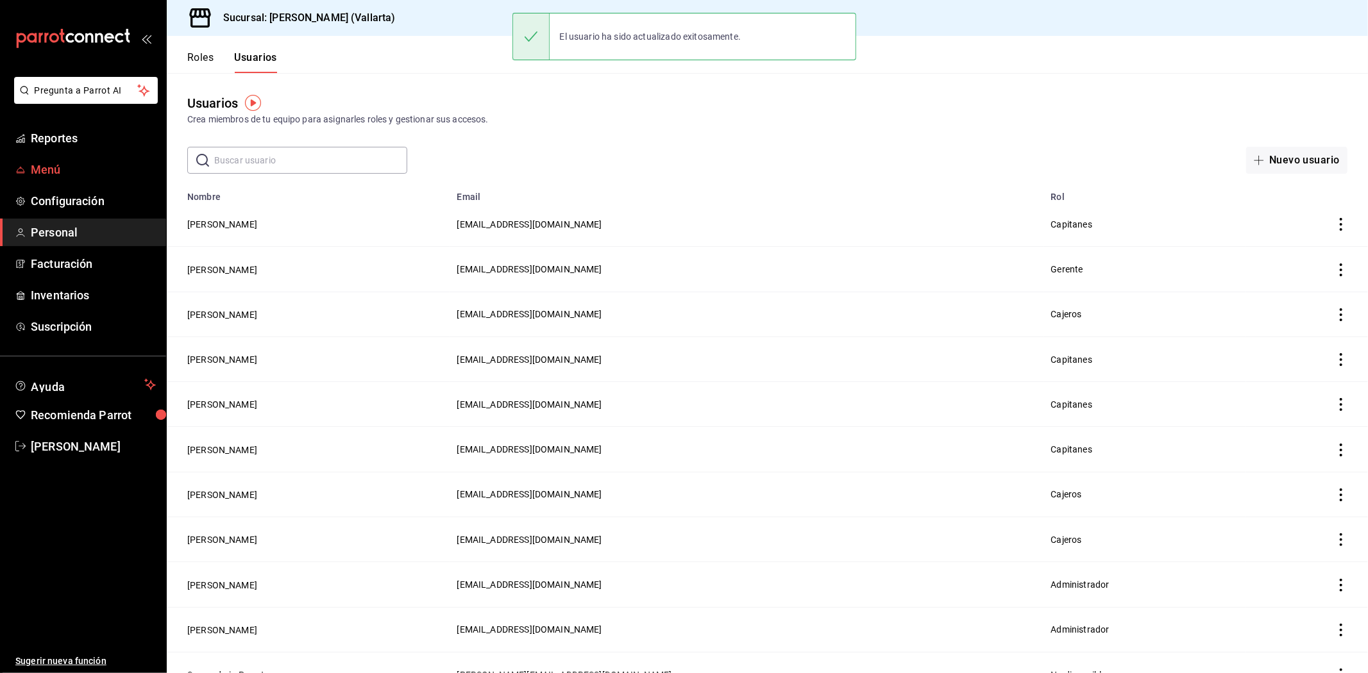
click at [44, 169] on span "Menú" at bounding box center [93, 169] width 125 height 17
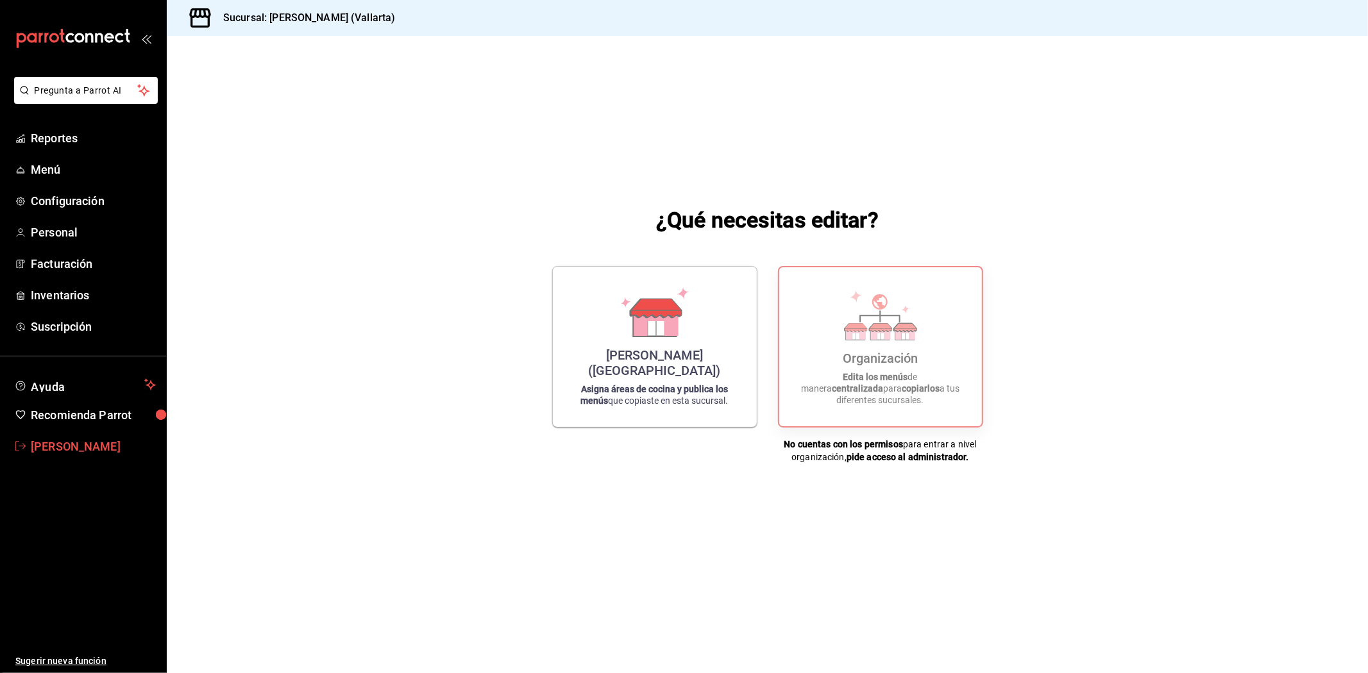
click at [63, 448] on span "[PERSON_NAME]" at bounding box center [93, 446] width 125 height 17
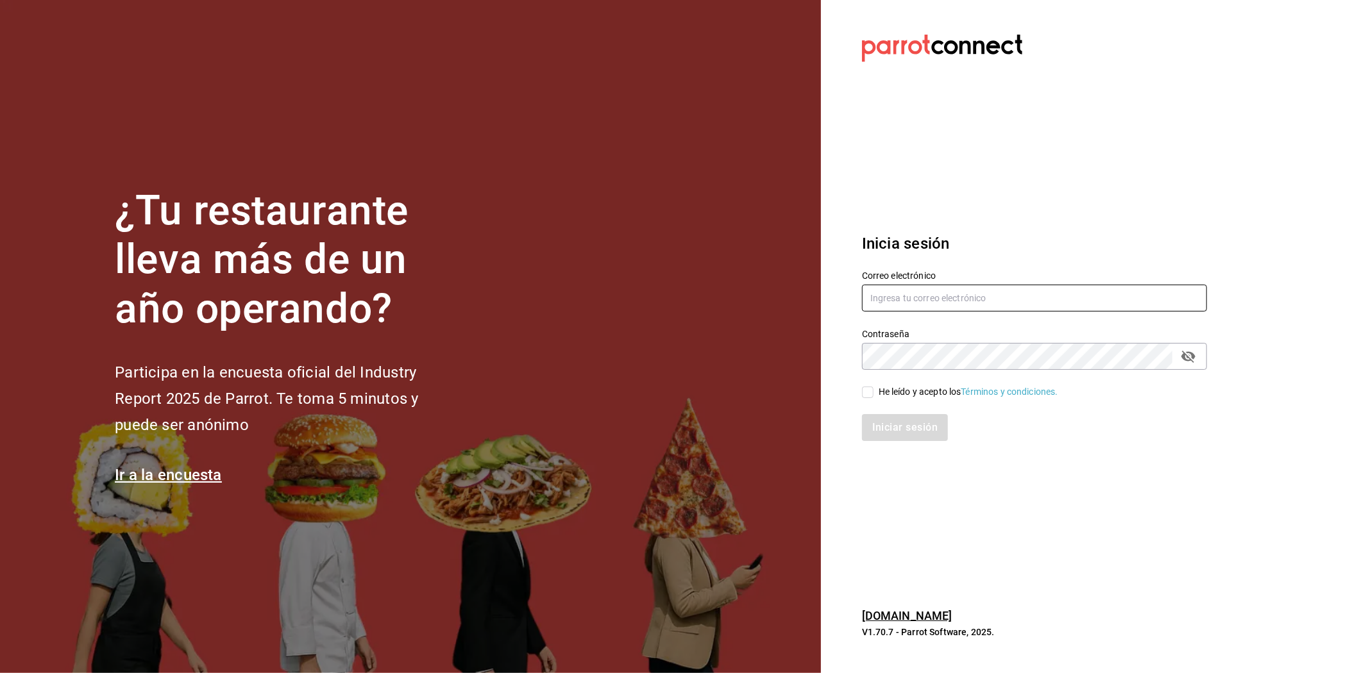
type input "echavarria.05@hotmail.com"
click at [1190, 362] on icon "passwordField" at bounding box center [1188, 356] width 15 height 15
click at [871, 393] on input "He leído y acepto los Términos y condiciones." at bounding box center [868, 393] width 12 height 12
checkbox input "true"
click at [887, 424] on button "Iniciar sesión" at bounding box center [905, 427] width 87 height 27
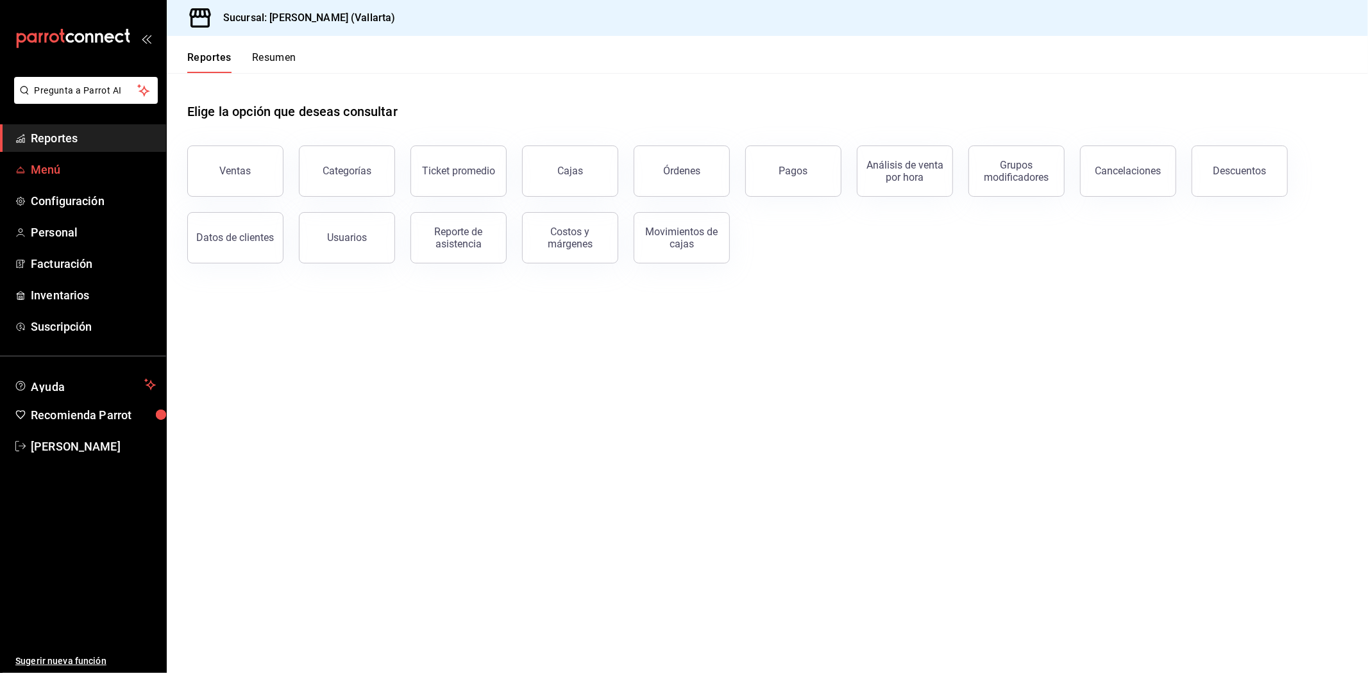
click at [67, 177] on span "Menú" at bounding box center [93, 169] width 125 height 17
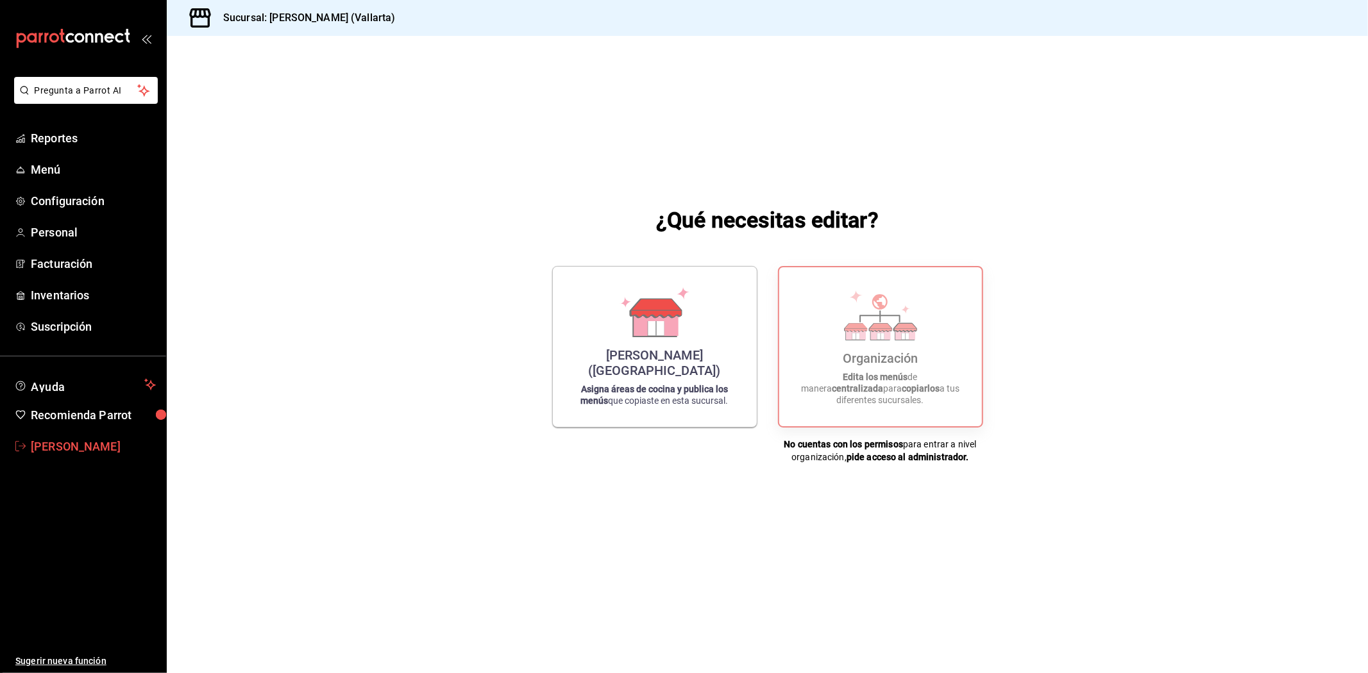
click at [49, 445] on span "[PERSON_NAME]" at bounding box center [93, 446] width 125 height 17
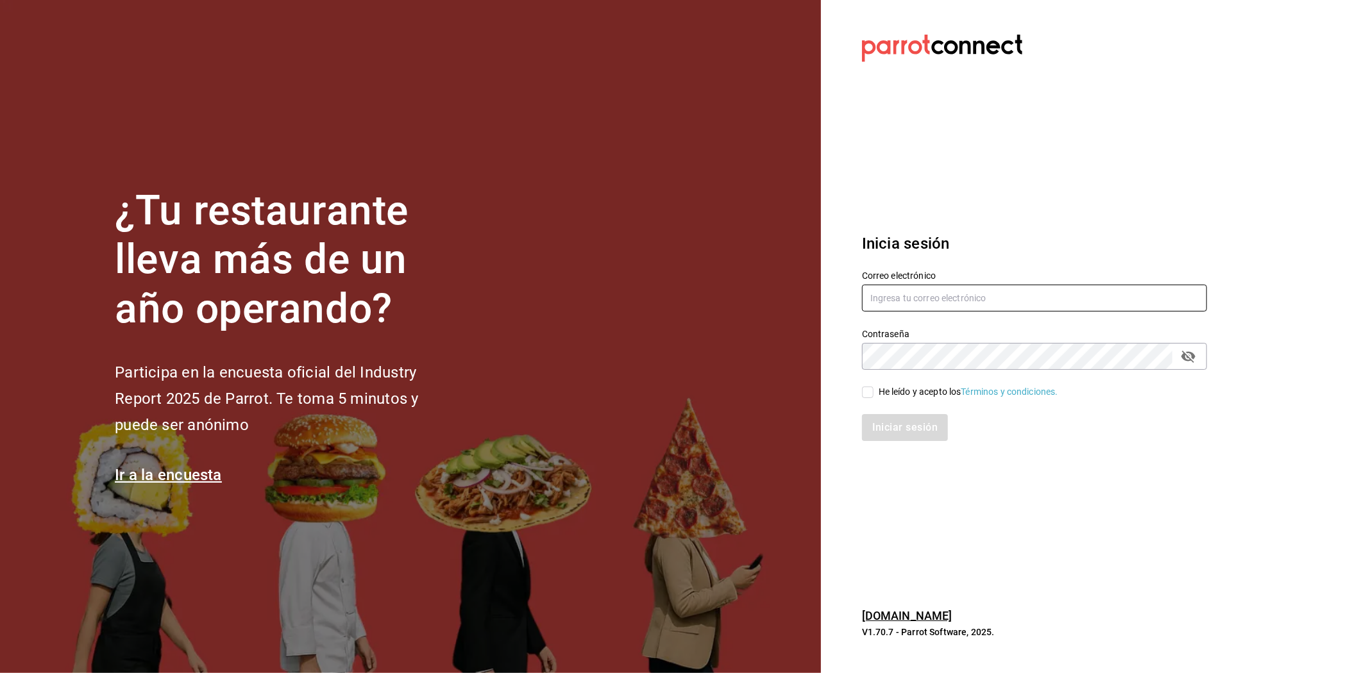
type input "echavarria.05@hotmail.com"
click at [864, 385] on label "He leído y acepto los Términos y condiciones." at bounding box center [960, 391] width 196 height 13
click at [864, 387] on input "He leído y acepto los Términos y condiciones." at bounding box center [868, 393] width 12 height 12
checkbox input "true"
click at [877, 425] on button "Iniciar sesión" at bounding box center [905, 427] width 87 height 27
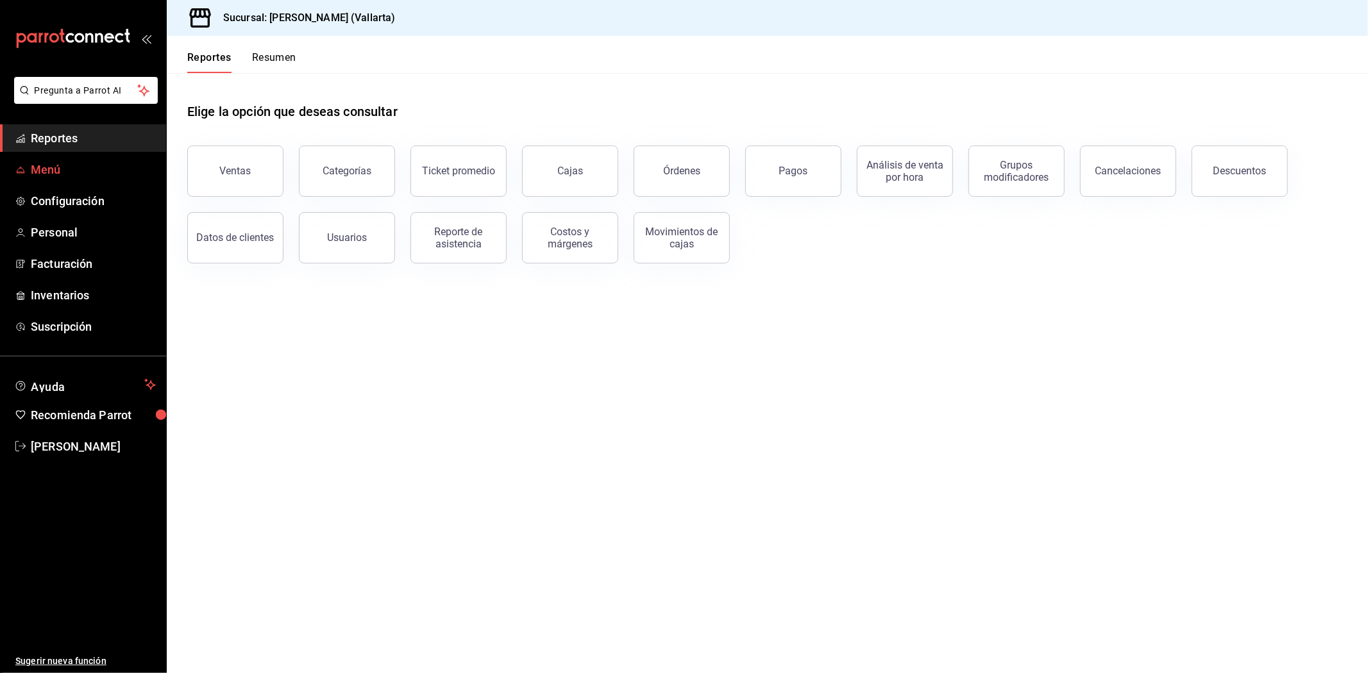
click at [67, 176] on span "Menú" at bounding box center [93, 169] width 125 height 17
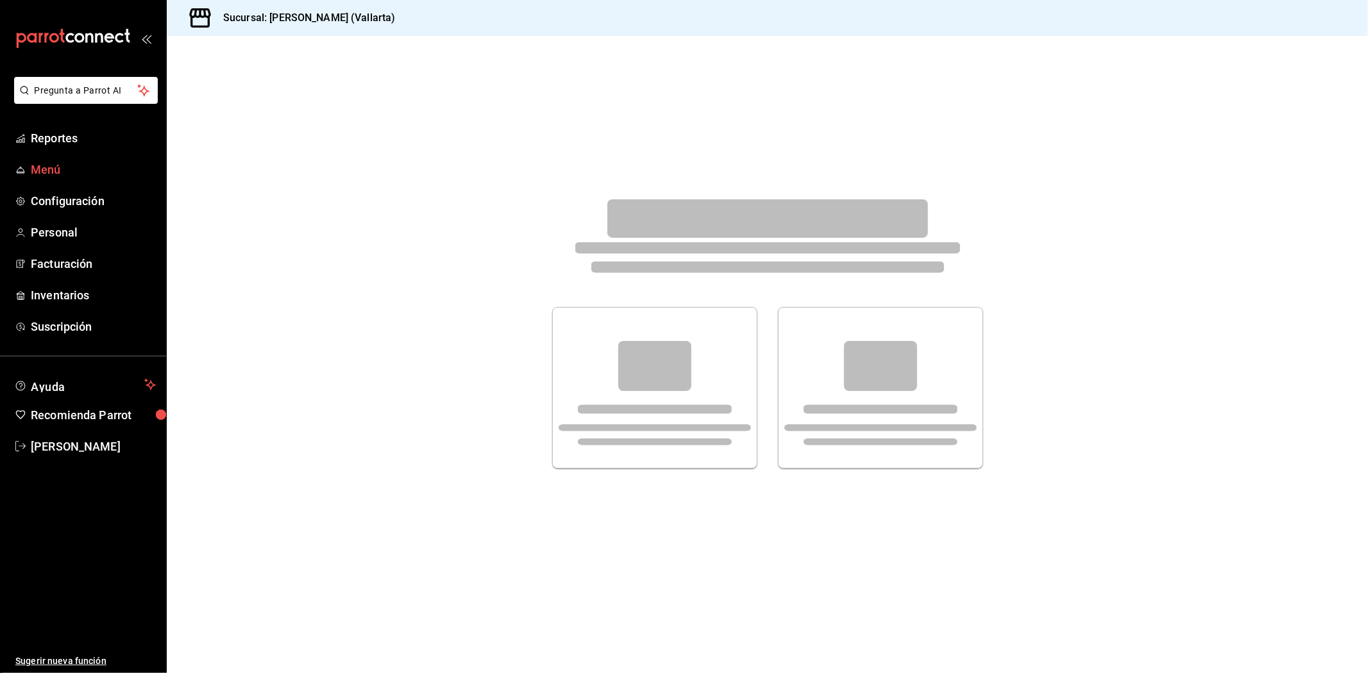
click at [67, 176] on span "Menú" at bounding box center [93, 169] width 125 height 17
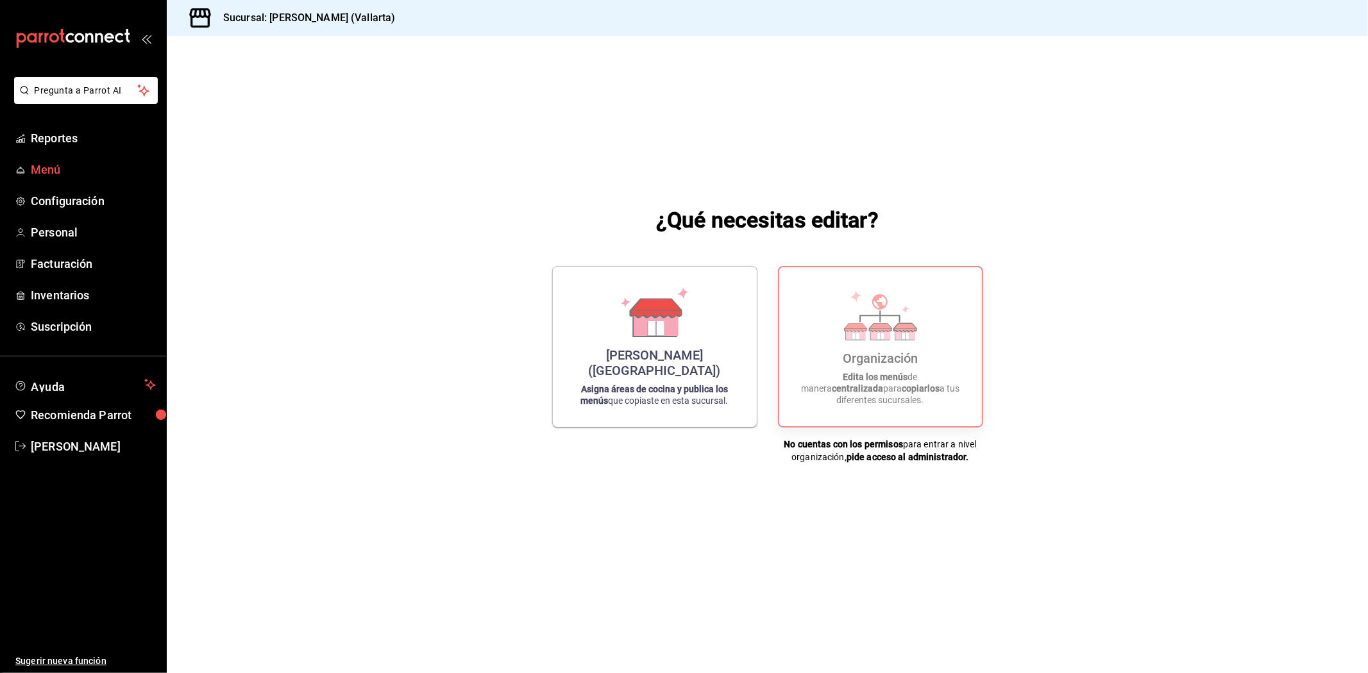
click at [56, 171] on span "Menú" at bounding box center [93, 169] width 125 height 17
click at [64, 176] on span "Menú" at bounding box center [93, 169] width 125 height 17
click at [68, 226] on span "Personal" at bounding box center [93, 232] width 125 height 17
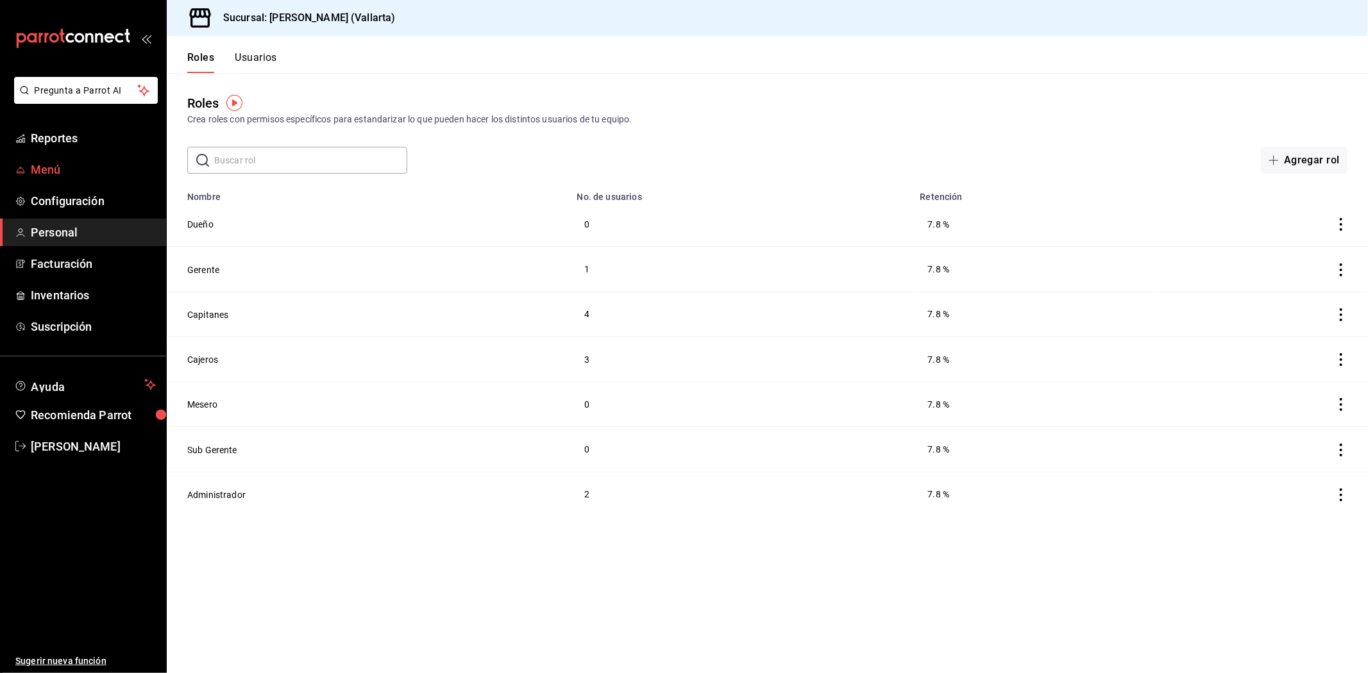
click at [39, 158] on link "Menú" at bounding box center [83, 170] width 166 height 28
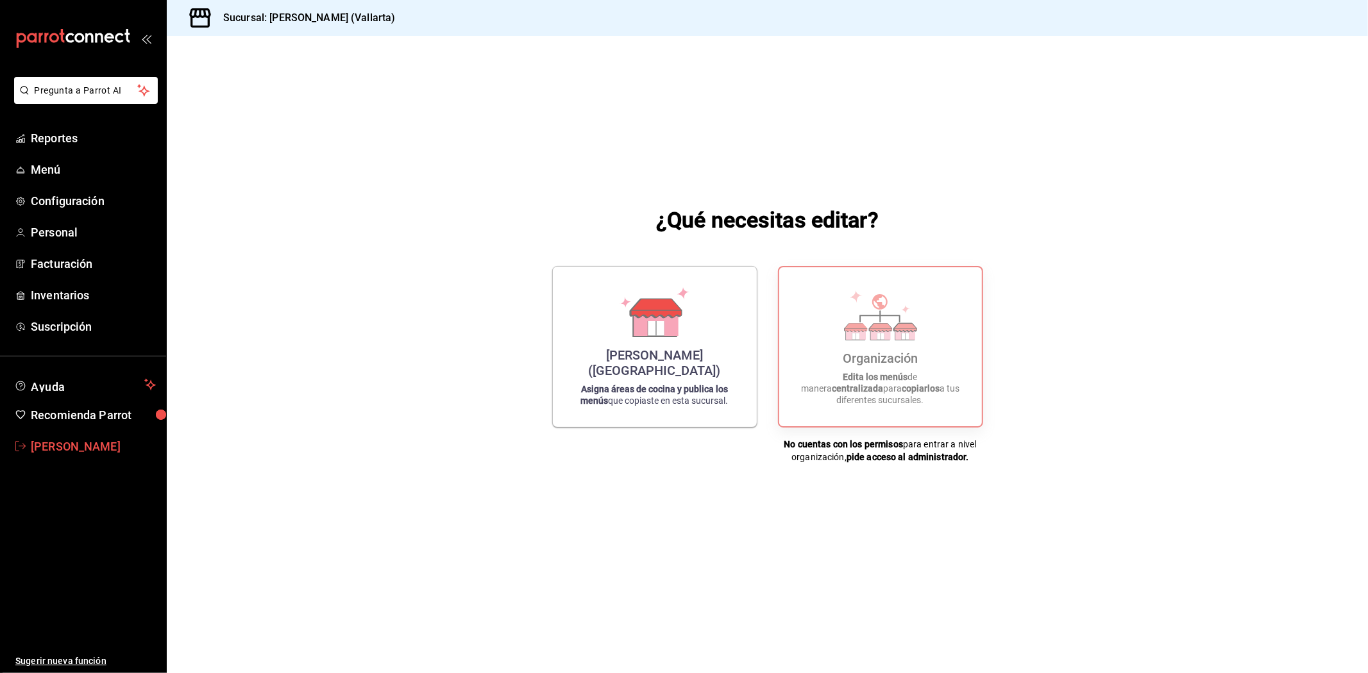
click at [112, 443] on span "[PERSON_NAME]" at bounding box center [93, 446] width 125 height 17
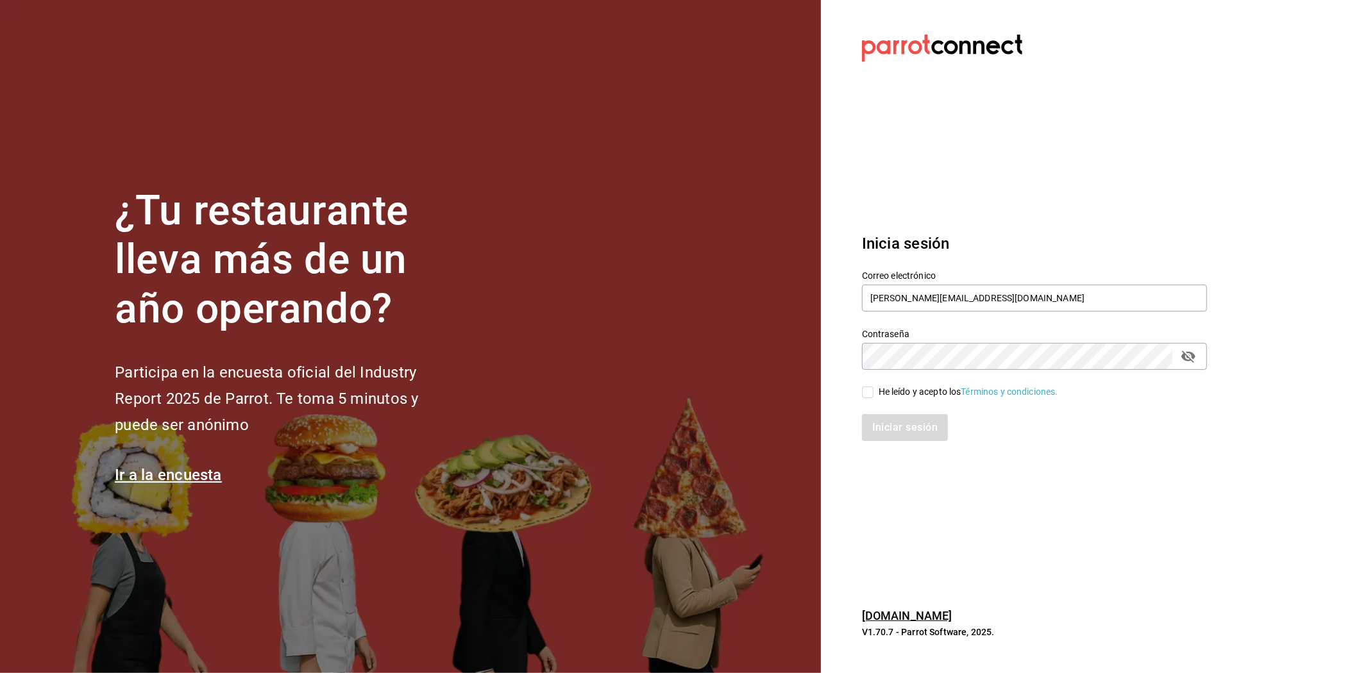
click at [874, 390] on span "He leído y acepto los Términos y condiciones." at bounding box center [966, 391] width 185 height 13
click at [874, 390] on input "He leído y acepto los Términos y condiciones." at bounding box center [868, 393] width 12 height 12
checkbox input "true"
click at [875, 419] on button "Iniciar sesión" at bounding box center [905, 427] width 87 height 27
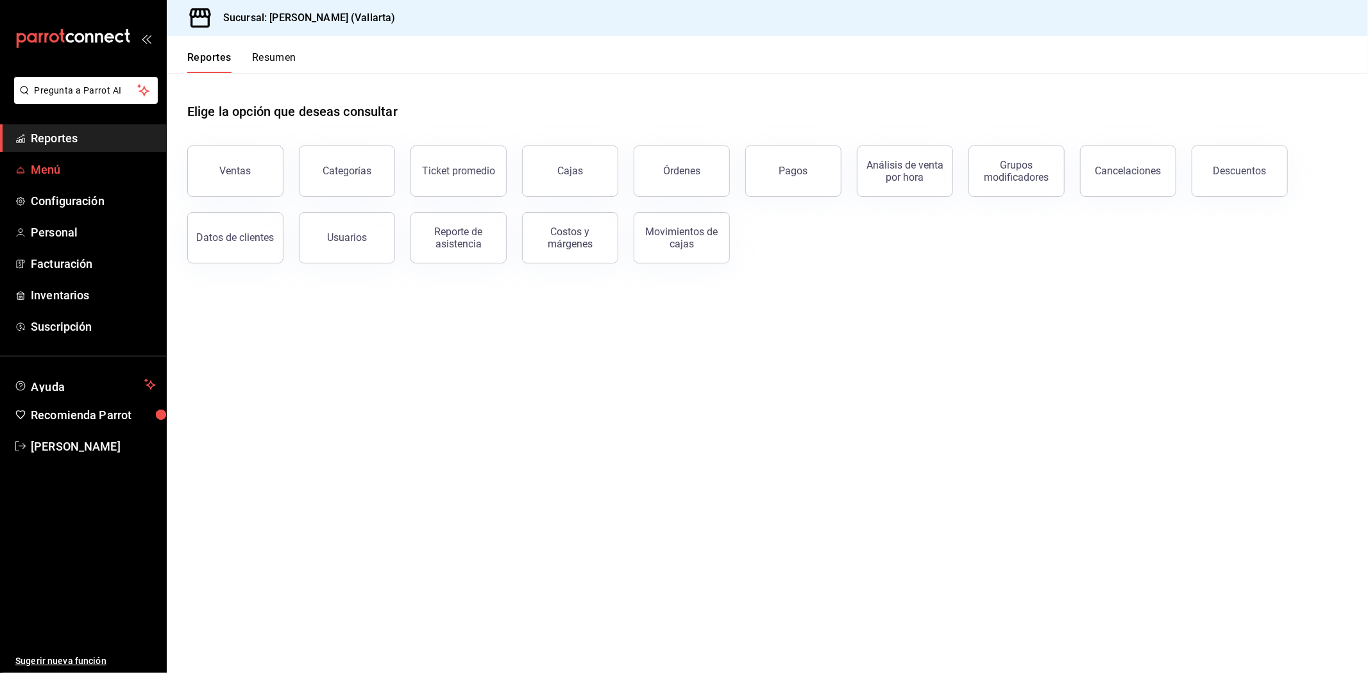
click at [74, 169] on span "Menú" at bounding box center [93, 169] width 125 height 17
